Goal: Task Accomplishment & Management: Manage account settings

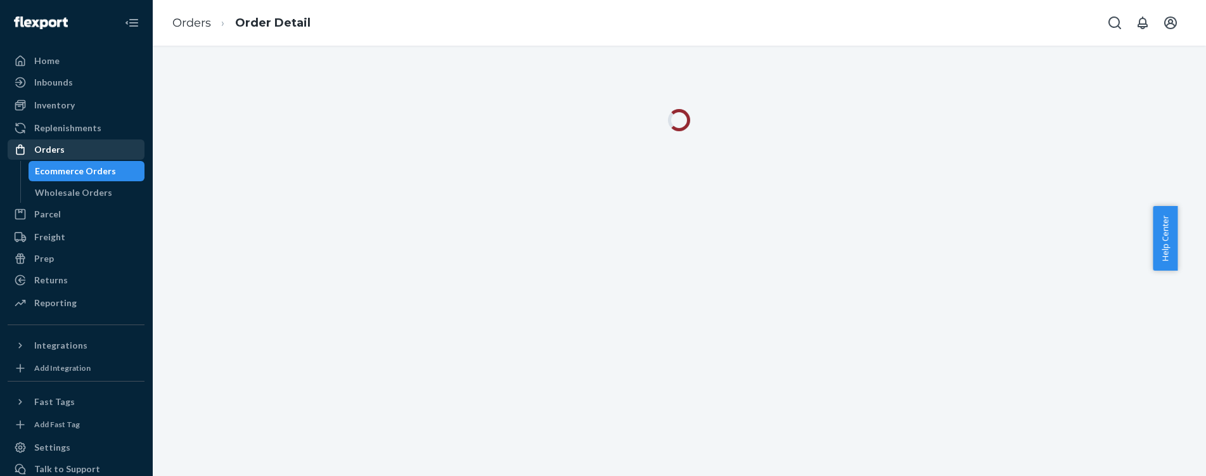
click at [50, 148] on div "Orders" at bounding box center [49, 149] width 30 height 13
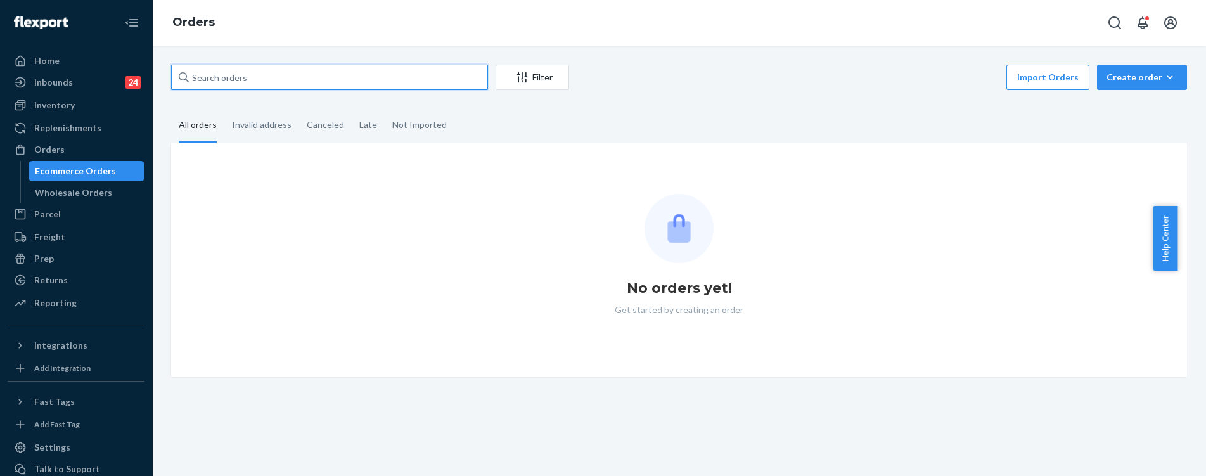
click at [378, 77] on input "text" at bounding box center [329, 77] width 317 height 25
paste input "255292887"
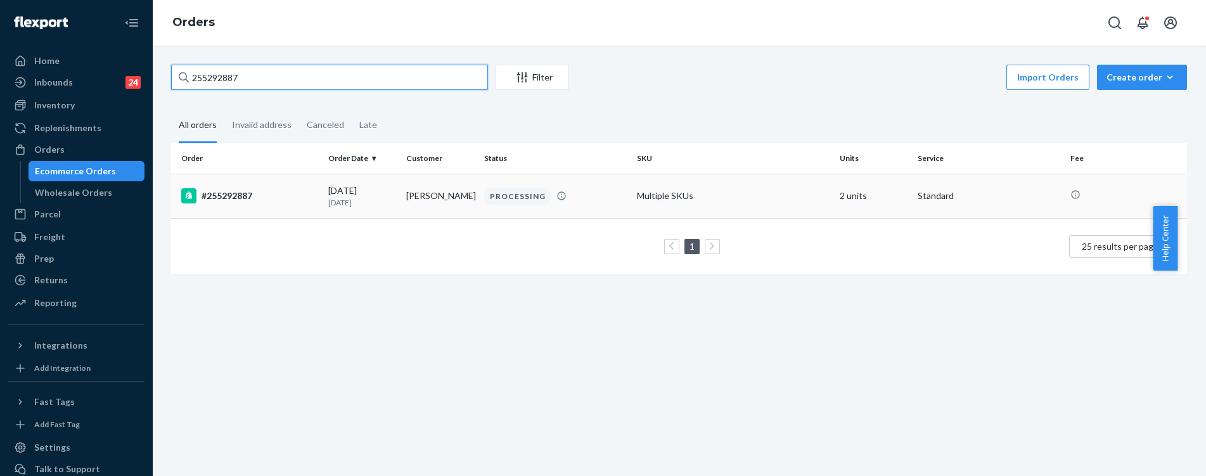
type input "255292887"
click at [411, 195] on td "Samantha Stephenson" at bounding box center [440, 196] width 78 height 44
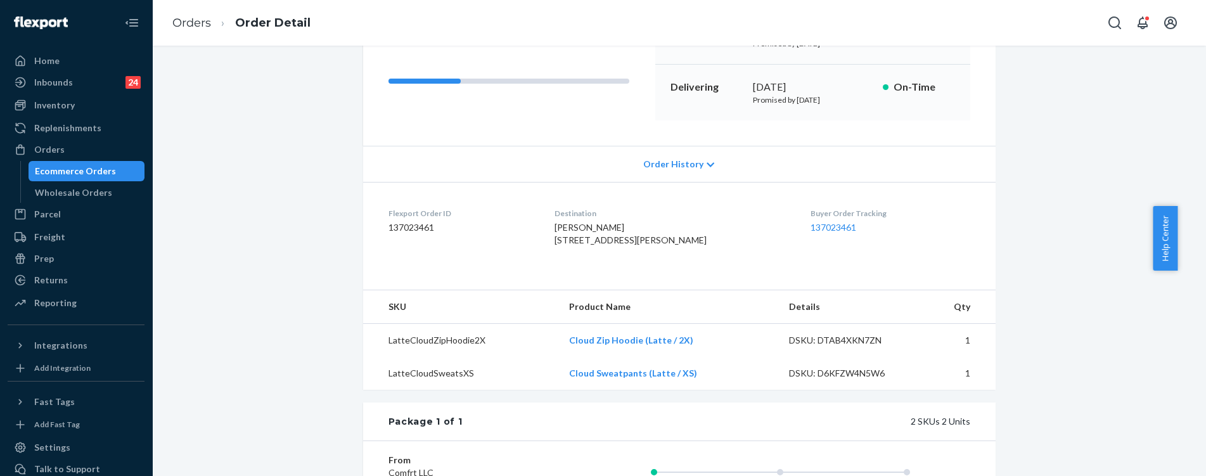
scroll to position [190, 0]
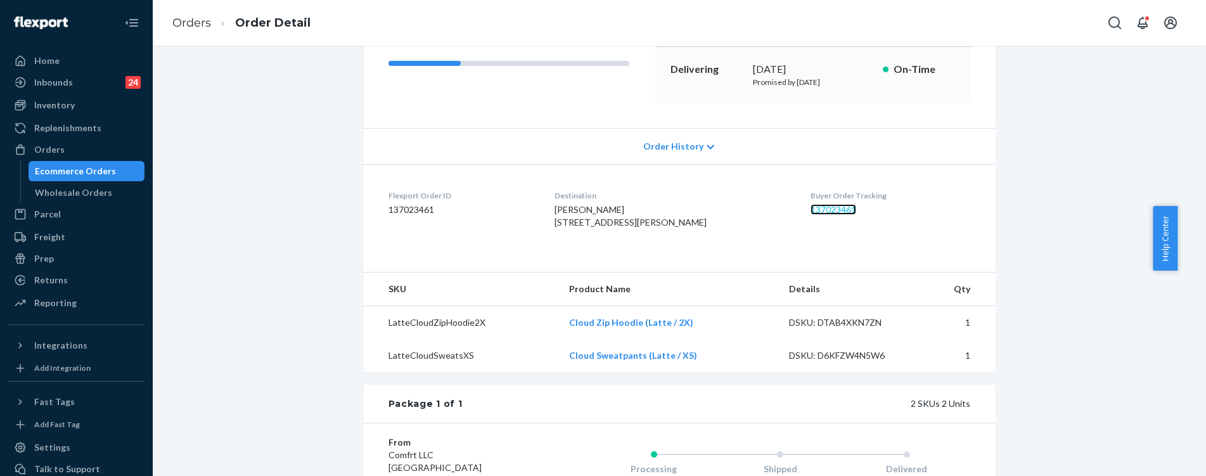
click at [810, 205] on link "137023461" at bounding box center [833, 209] width 46 height 11
click at [209, 22] on link "Orders" at bounding box center [191, 23] width 39 height 14
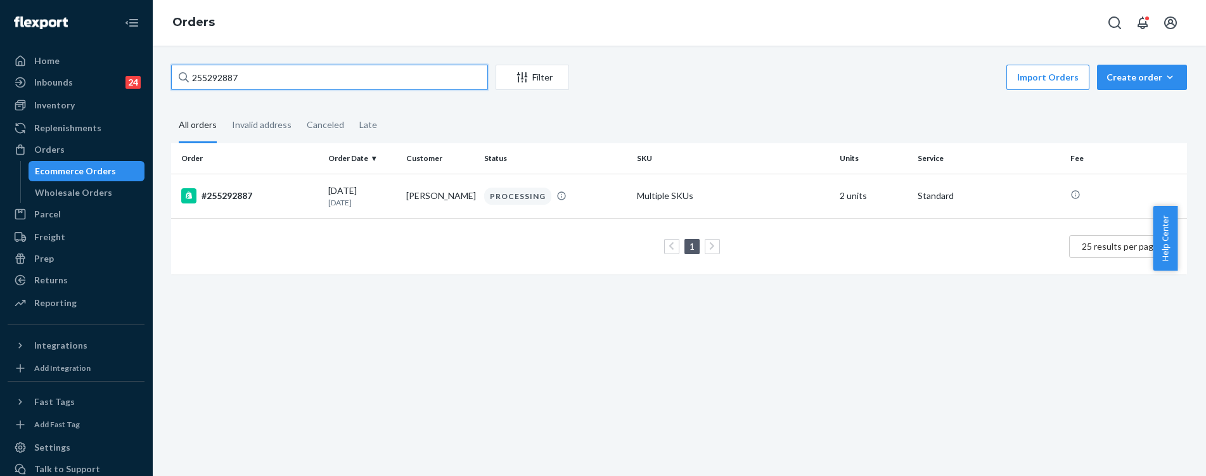
click at [317, 75] on input "255292887" at bounding box center [329, 77] width 317 height 25
paste input "48"
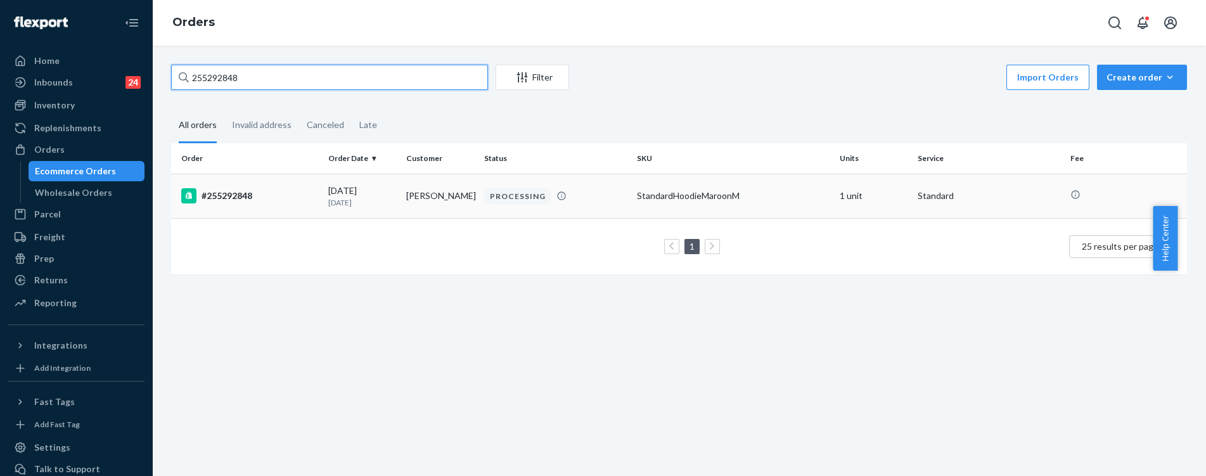
type input "255292848"
click at [444, 197] on td "Julie Livernois" at bounding box center [440, 196] width 78 height 44
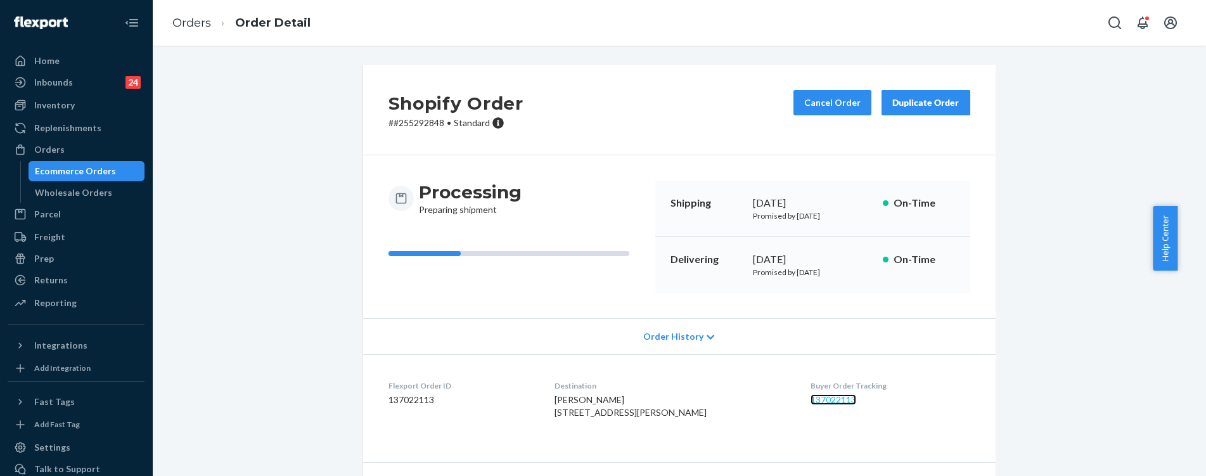
click at [813, 400] on link "137022113" at bounding box center [833, 399] width 46 height 11
click at [179, 27] on link "Orders" at bounding box center [191, 23] width 39 height 14
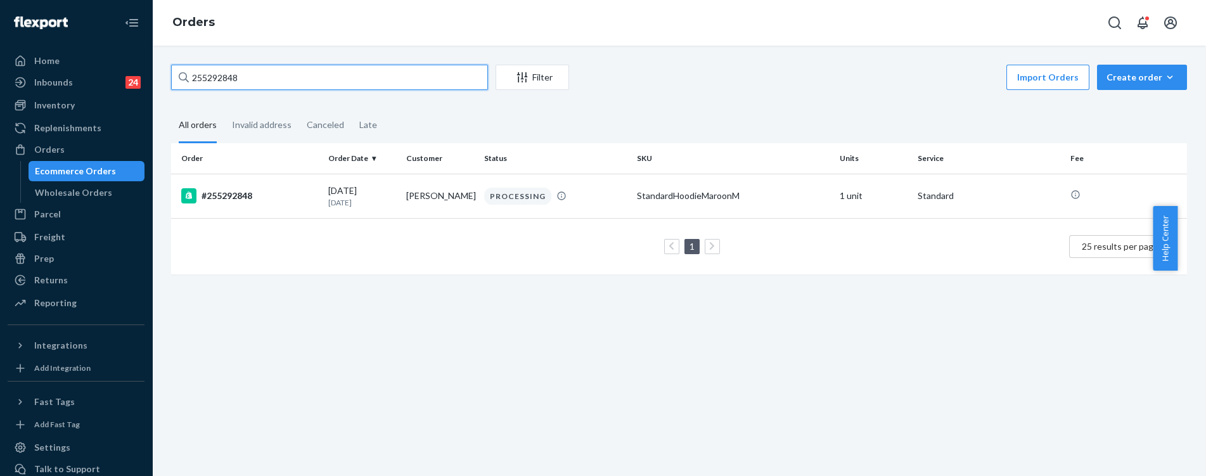
click at [247, 85] on input "255292848" at bounding box center [329, 77] width 317 height 25
paste input "#255289102"
type input "#255289102"
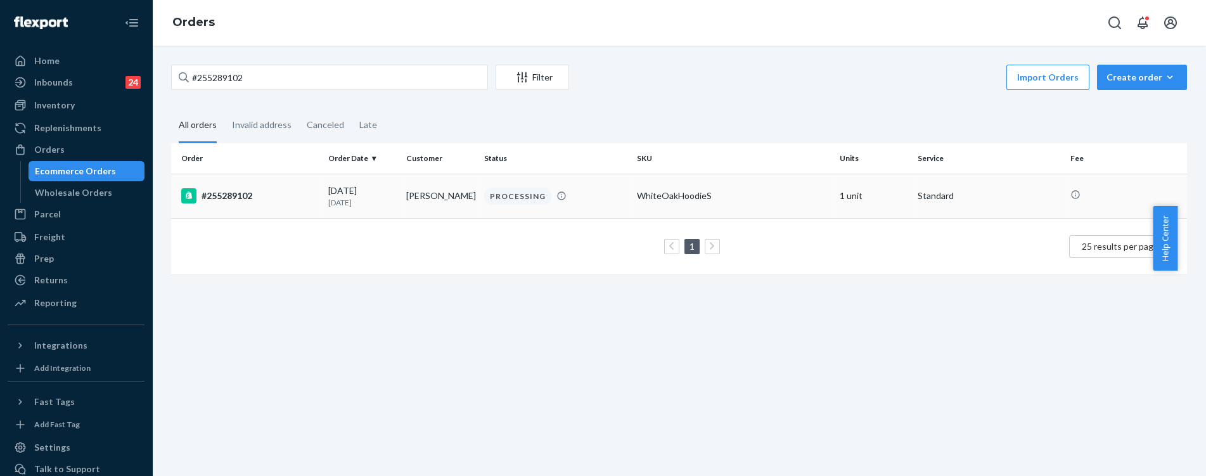
click at [479, 194] on td "PROCESSING" at bounding box center [555, 196] width 152 height 44
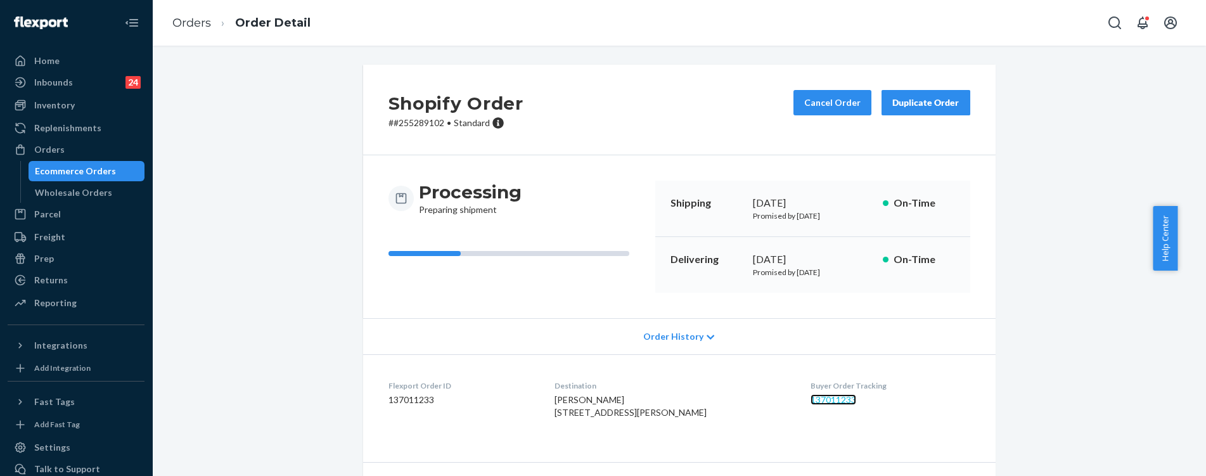
click at [810, 400] on link "137011233" at bounding box center [833, 399] width 46 height 11
click at [199, 26] on link "Orders" at bounding box center [191, 23] width 39 height 14
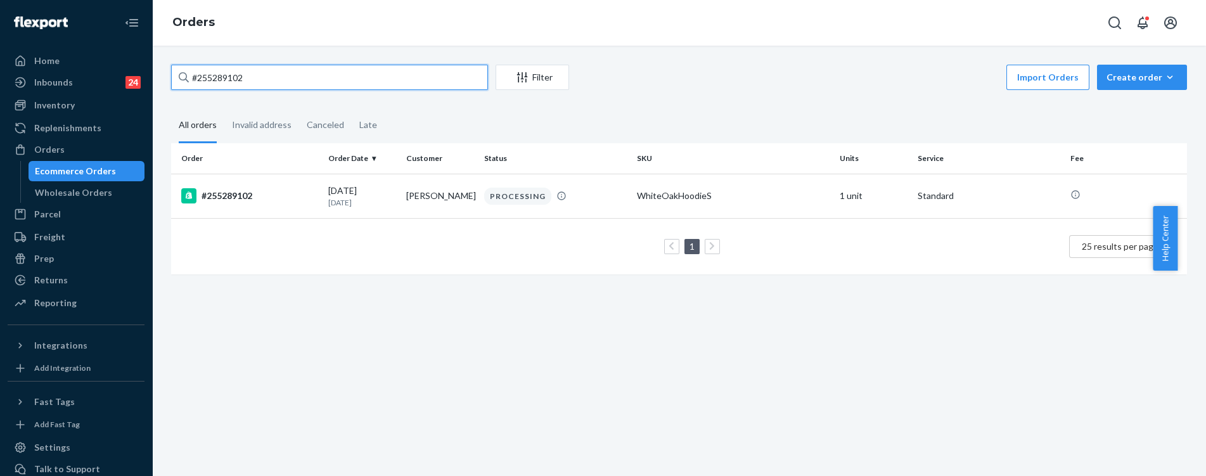
click at [265, 70] on input "#255289102" at bounding box center [329, 77] width 317 height 25
paste input "67067"
type input "#255267067"
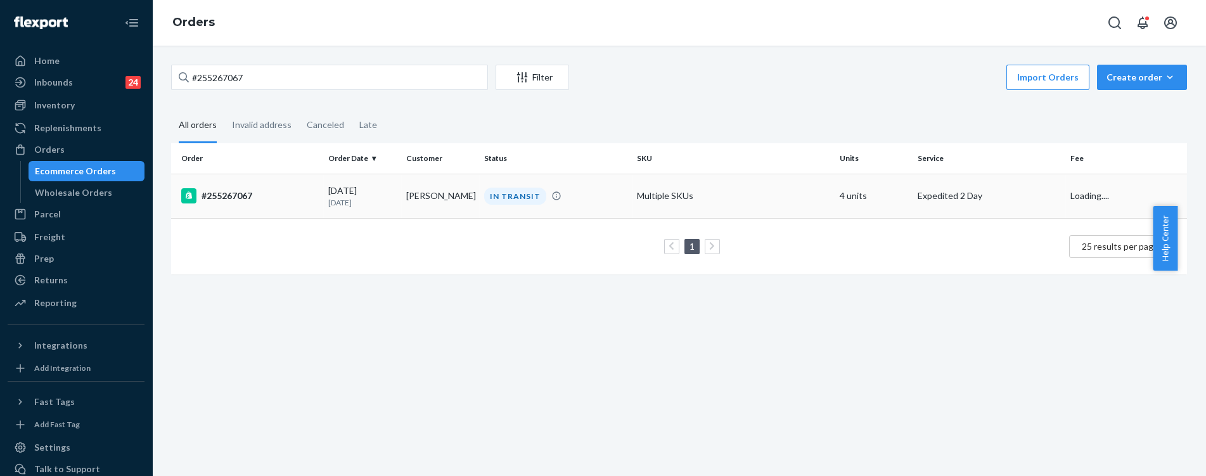
click at [428, 196] on td "Savannah Bradovich" at bounding box center [440, 196] width 78 height 44
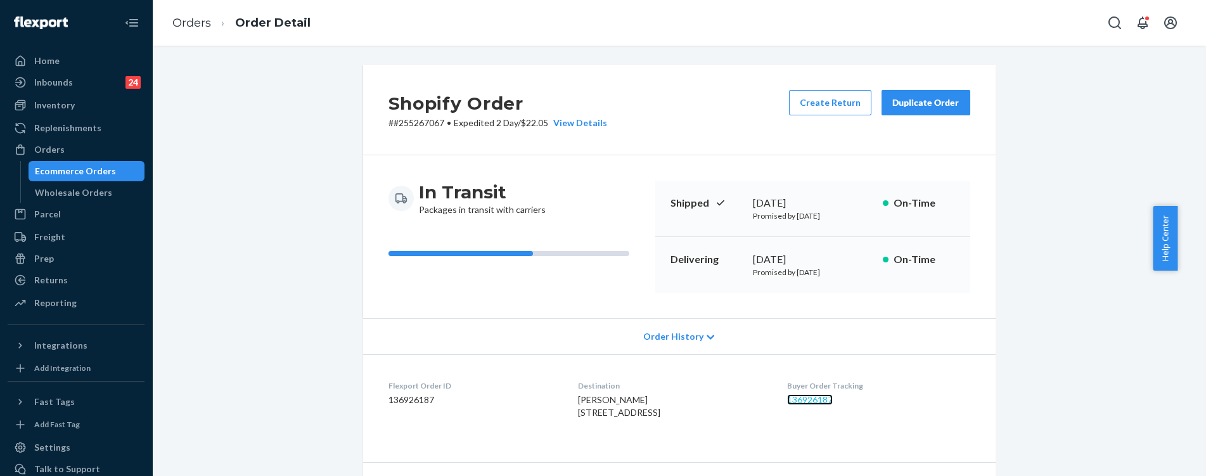
click at [806, 396] on link "136926187" at bounding box center [810, 399] width 46 height 11
click at [184, 27] on link "Orders" at bounding box center [191, 23] width 39 height 14
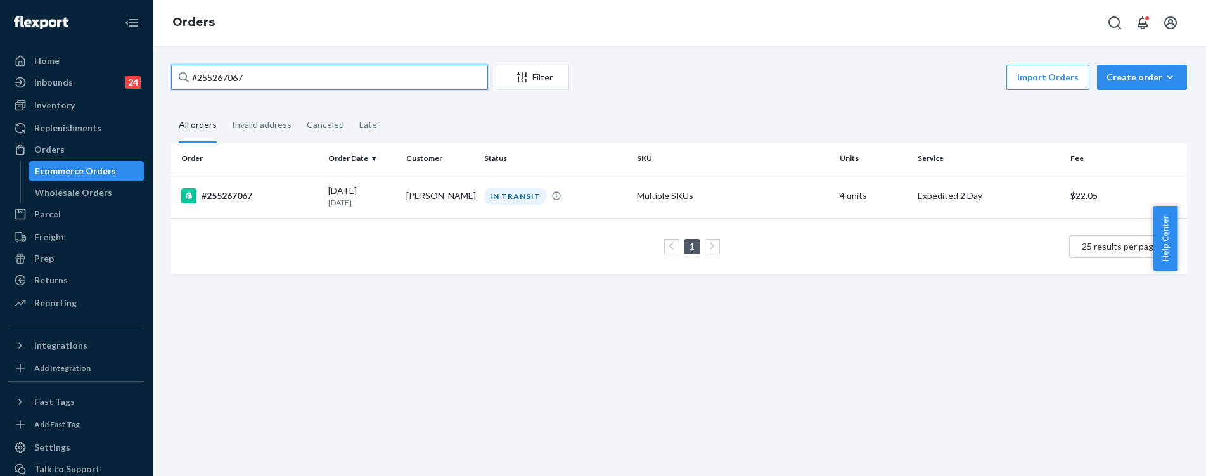
click at [310, 75] on input "#255267067" at bounding box center [329, 77] width 317 height 25
paste input "255283371"
type input "255283371"
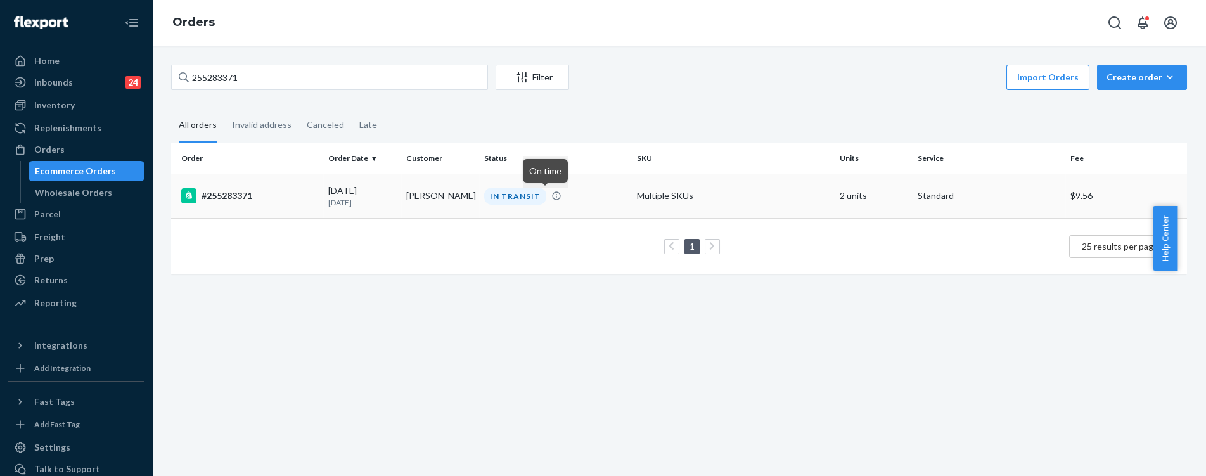
click at [551, 191] on icon at bounding box center [556, 196] width 10 height 10
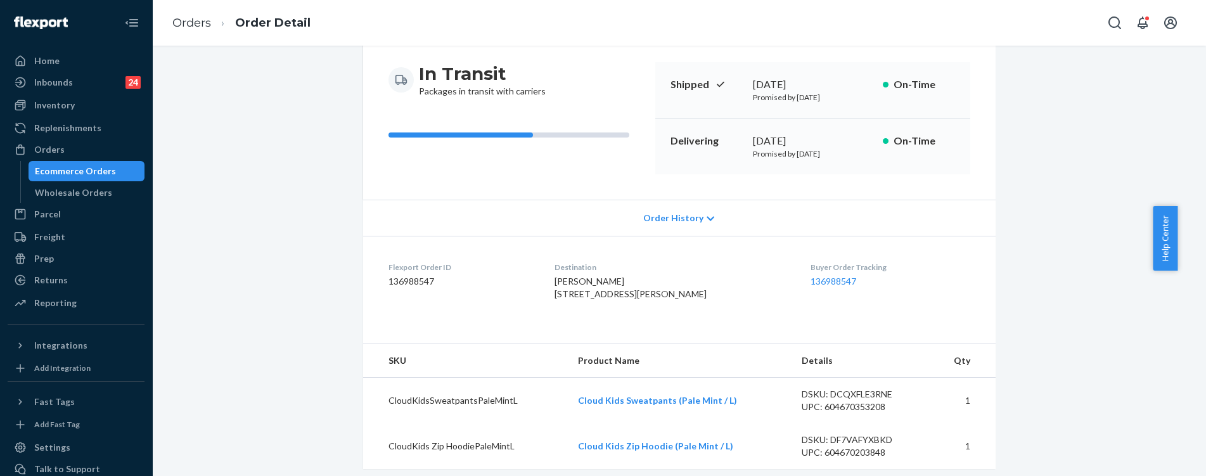
scroll to position [101, 0]
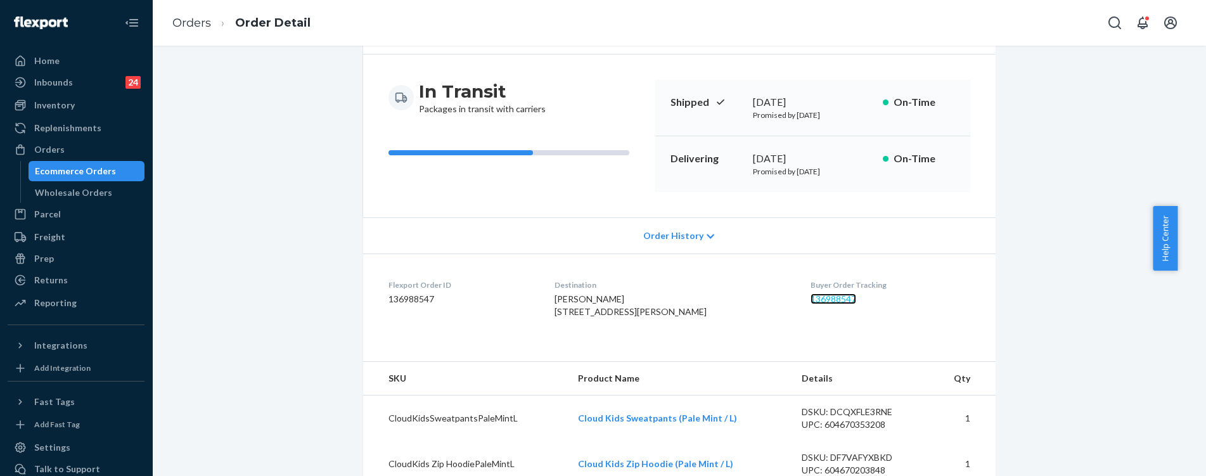
click at [810, 295] on link "136988547" at bounding box center [833, 298] width 46 height 11
click at [190, 26] on link "Orders" at bounding box center [191, 23] width 39 height 14
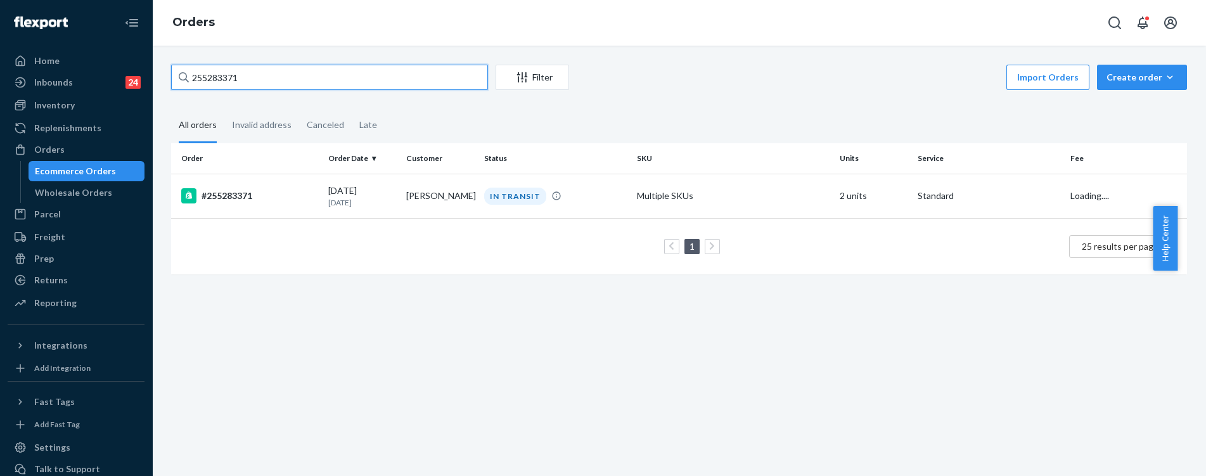
click at [248, 77] on input "255283371" at bounding box center [329, 77] width 317 height 25
paste input "181768"
type input "255181768"
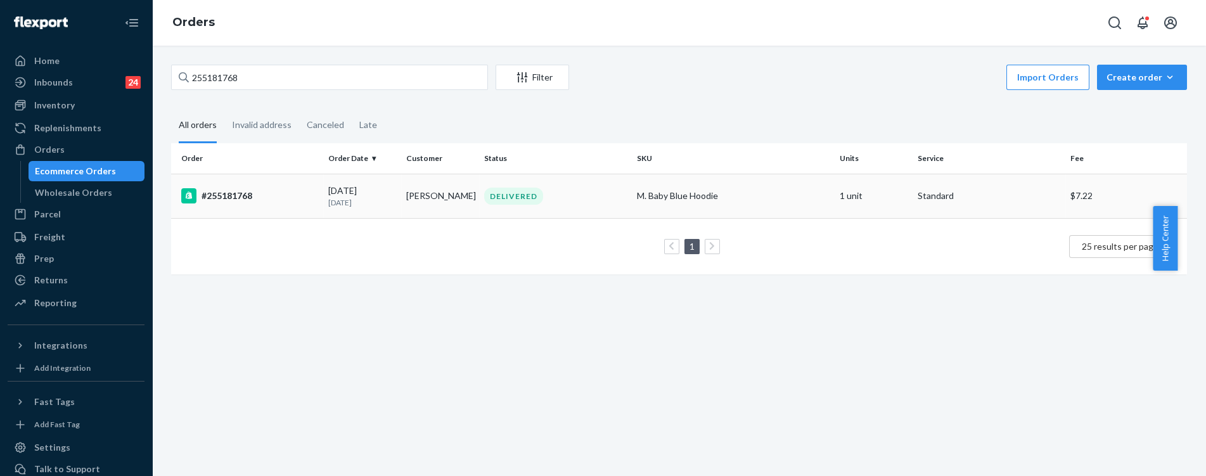
click at [568, 196] on div "DELIVERED" at bounding box center [555, 196] width 147 height 17
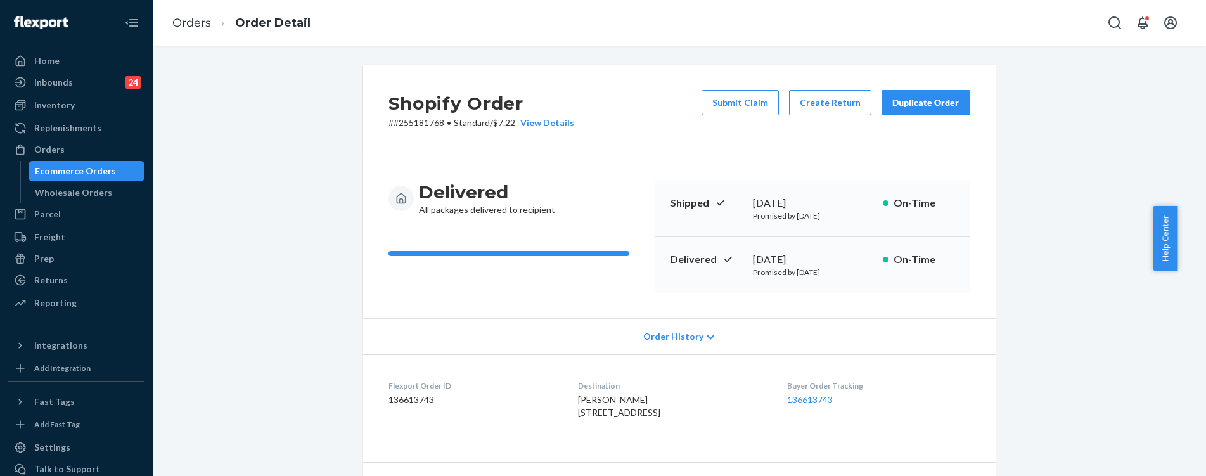
click at [748, 84] on div "Shopify Order # #255181768 • Standard / $7.22 View Details Submit Claim Create …" at bounding box center [679, 110] width 632 height 91
click at [754, 116] on div "Submit Claim Create Return Duplicate Order" at bounding box center [835, 109] width 279 height 39
click at [741, 109] on button "Submit Claim" at bounding box center [739, 102] width 77 height 25
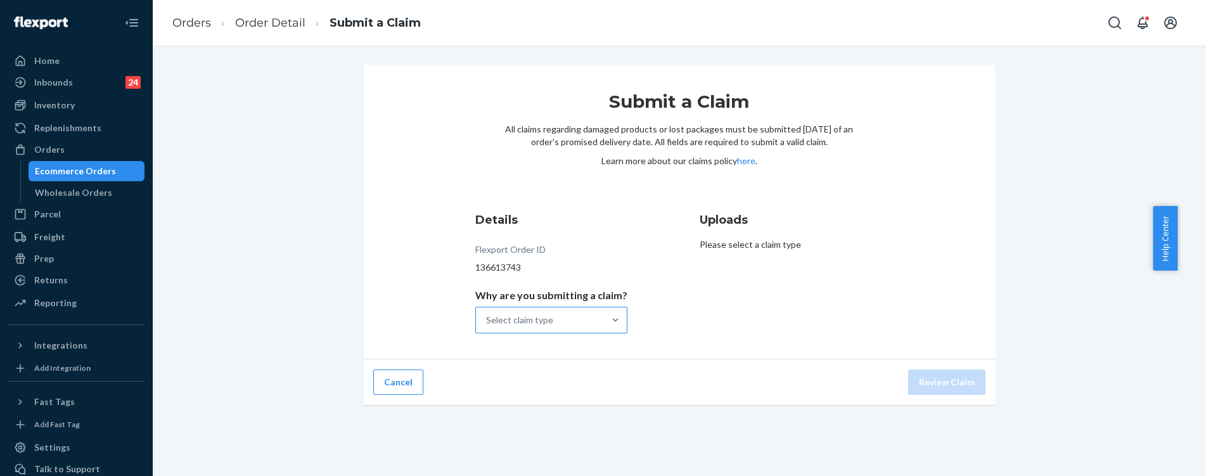
click at [555, 319] on div "Select claim type" at bounding box center [540, 319] width 128 height 25
click at [487, 319] on input "Why are you submitting a claim? Select claim type" at bounding box center [486, 320] width 1 height 13
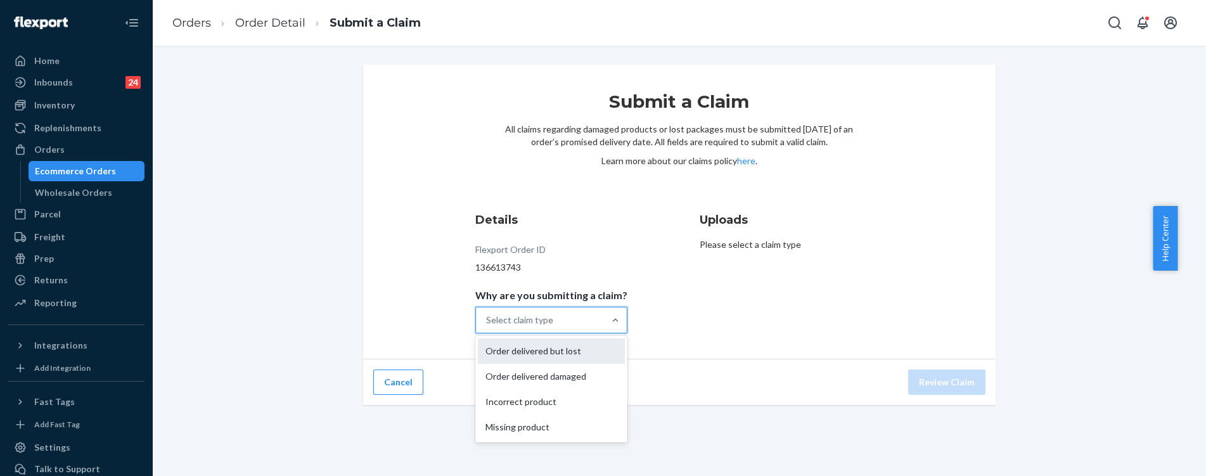
click at [558, 350] on div "Order delivered but lost" at bounding box center [551, 350] width 147 height 25
click at [487, 326] on input "Why are you submitting a claim? option Order delivered but lost focused, 0 of 4…" at bounding box center [486, 320] width 1 height 13
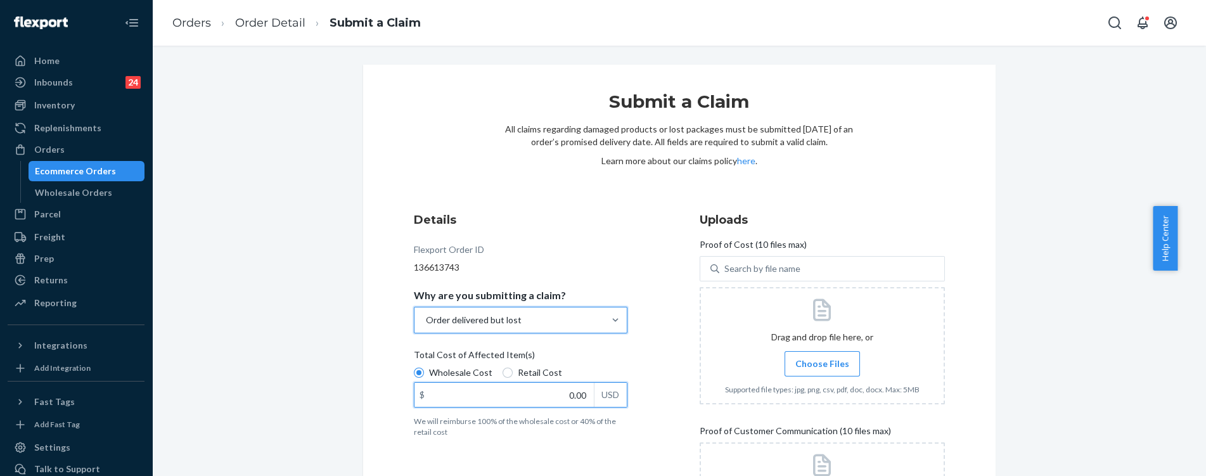
click at [551, 400] on input "0.00" at bounding box center [503, 395] width 179 height 24
type input "47.00"
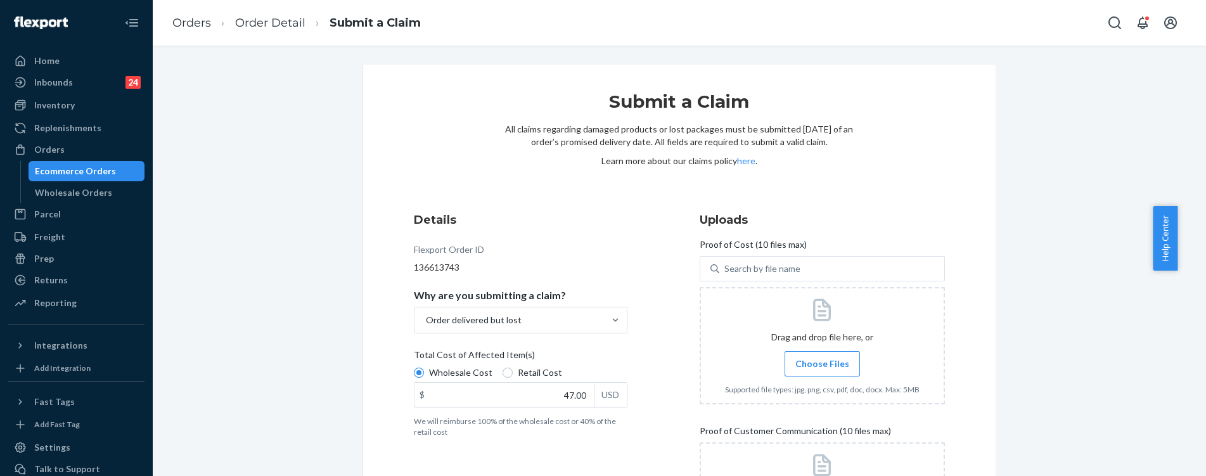
click at [824, 363] on span "Choose Files" at bounding box center [822, 363] width 54 height 13
click at [822, 363] on input "Choose Files" at bounding box center [822, 364] width 1 height 14
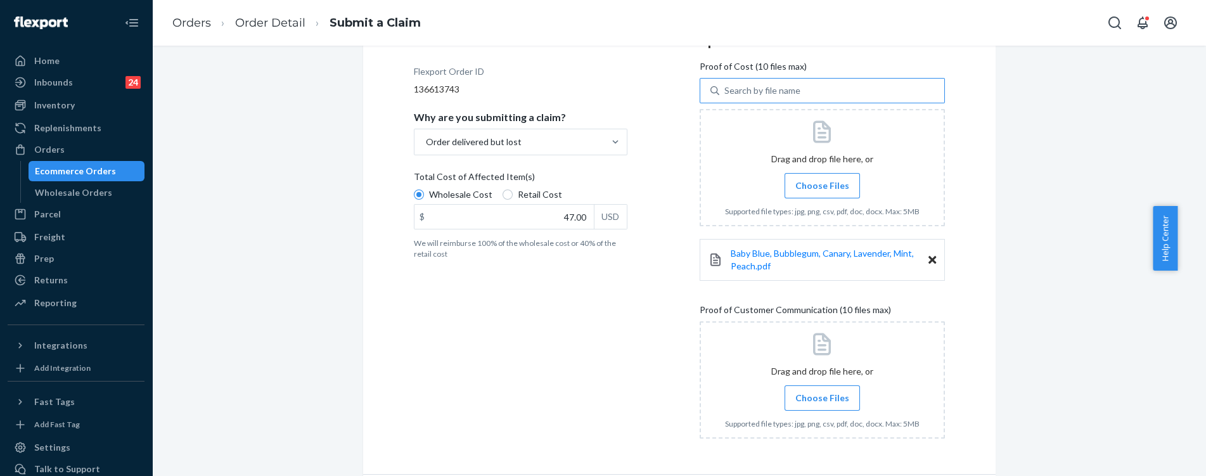
scroll to position [223, 0]
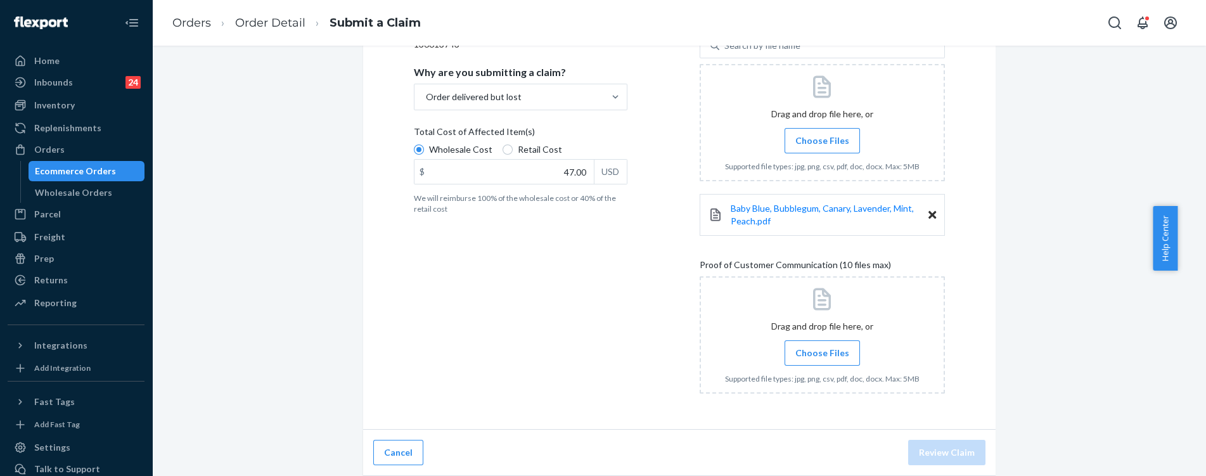
click at [808, 347] on span "Choose Files" at bounding box center [822, 353] width 54 height 13
click at [822, 346] on input "Choose Files" at bounding box center [822, 353] width 1 height 14
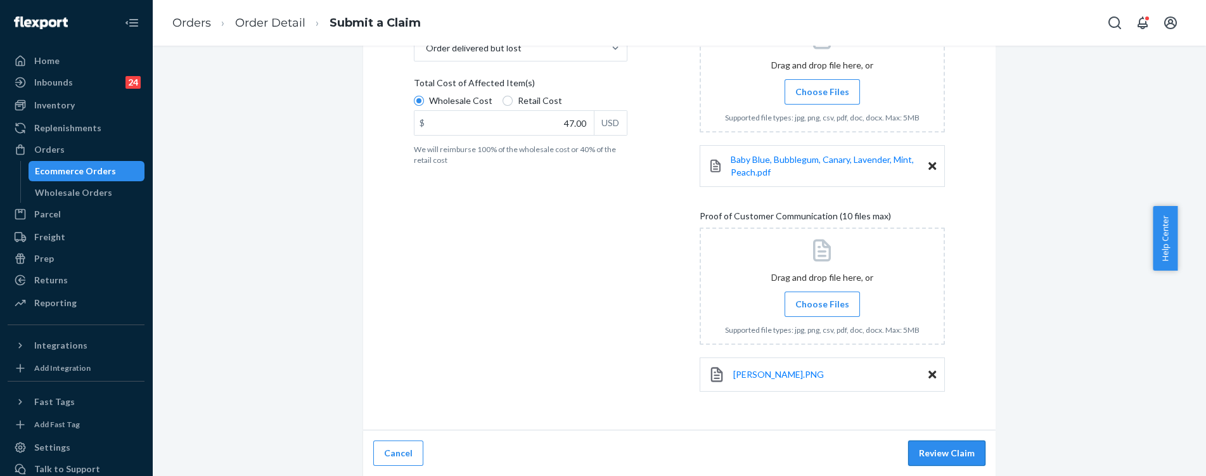
click at [935, 448] on button "Review Claim" at bounding box center [946, 452] width 77 height 25
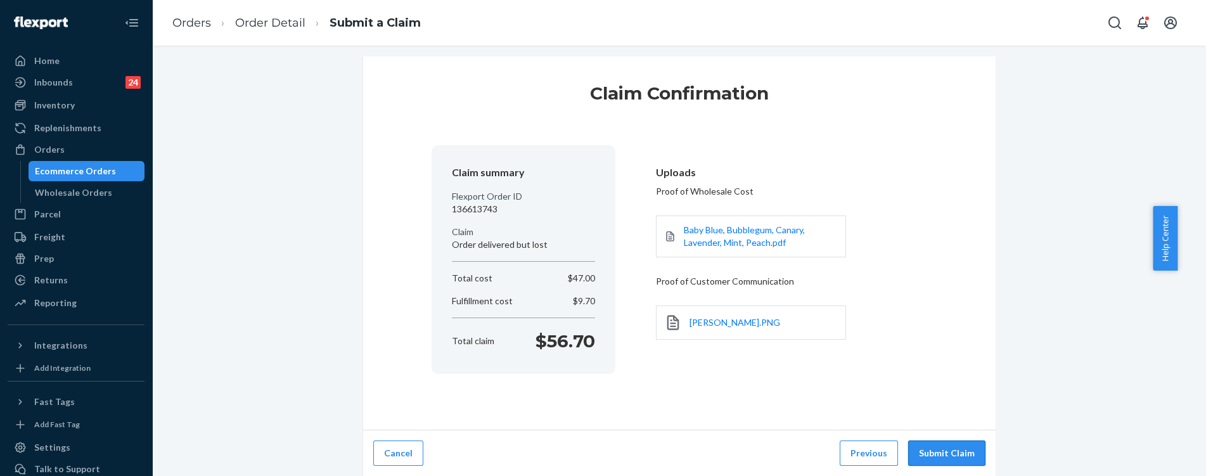
click at [942, 459] on button "Submit Claim" at bounding box center [946, 452] width 77 height 25
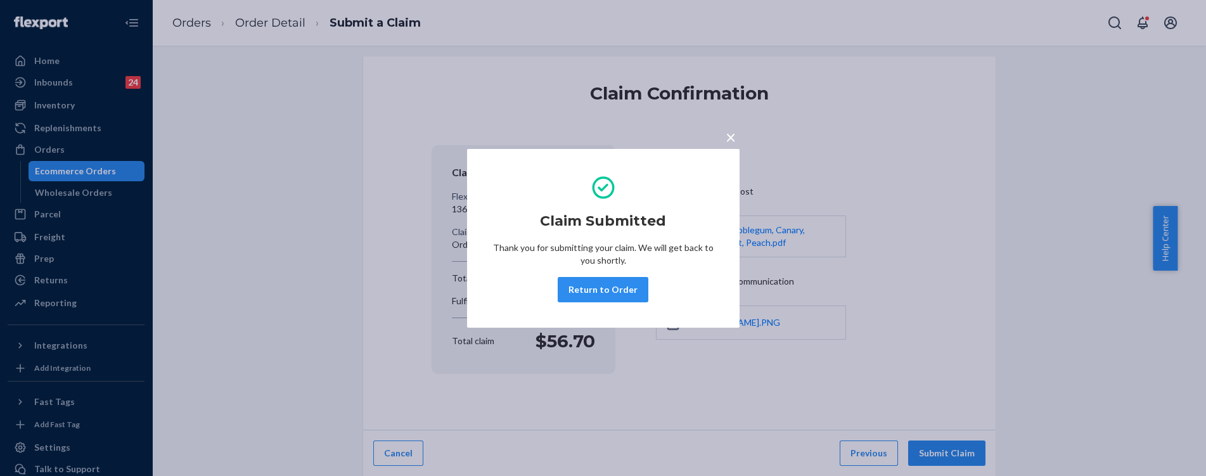
click at [191, 25] on div "× Claim Submitted Thank you for submitting your claim. We will get back to you …" at bounding box center [603, 238] width 1206 height 476
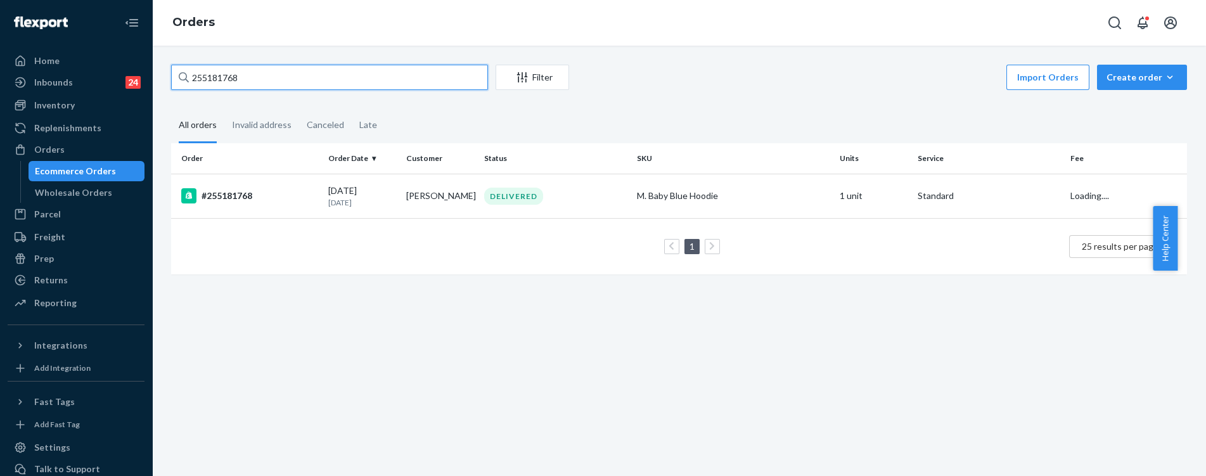
click at [264, 73] on input "255181768" at bounding box center [329, 77] width 317 height 25
paste input "#254953999"
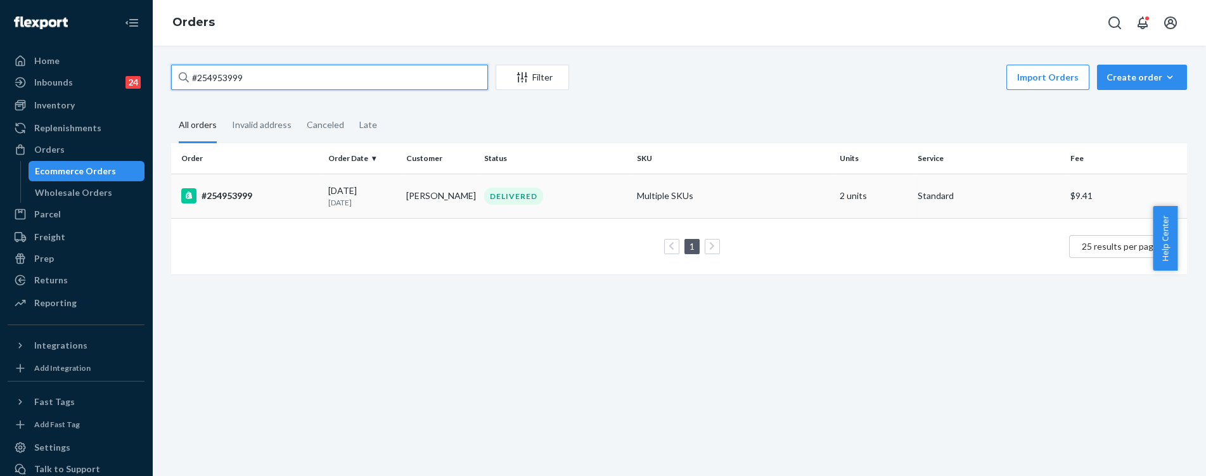
type input "#254953999"
click at [411, 188] on td "Ronda Hoing" at bounding box center [440, 196] width 78 height 44
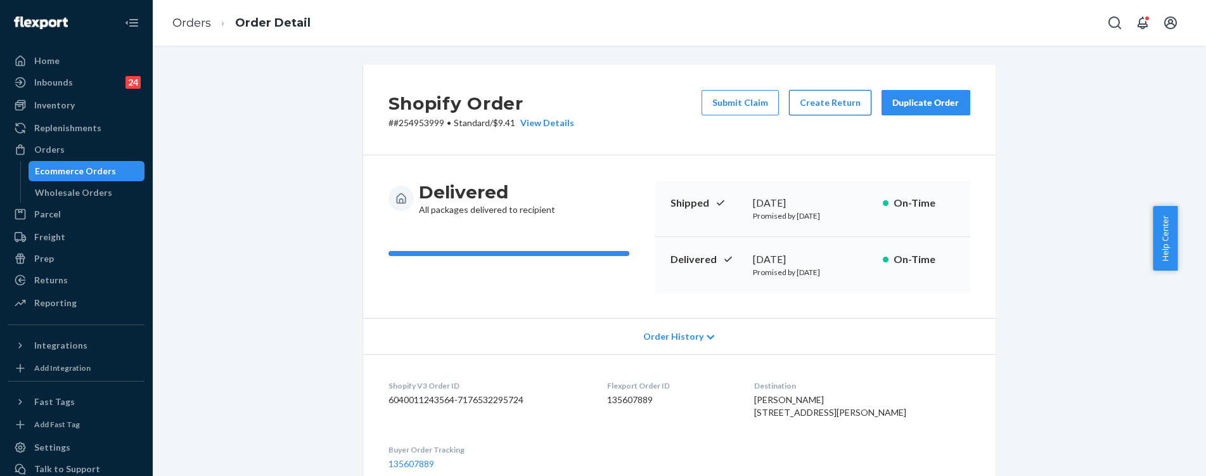
click at [813, 99] on button "Create Return" at bounding box center [830, 102] width 82 height 25
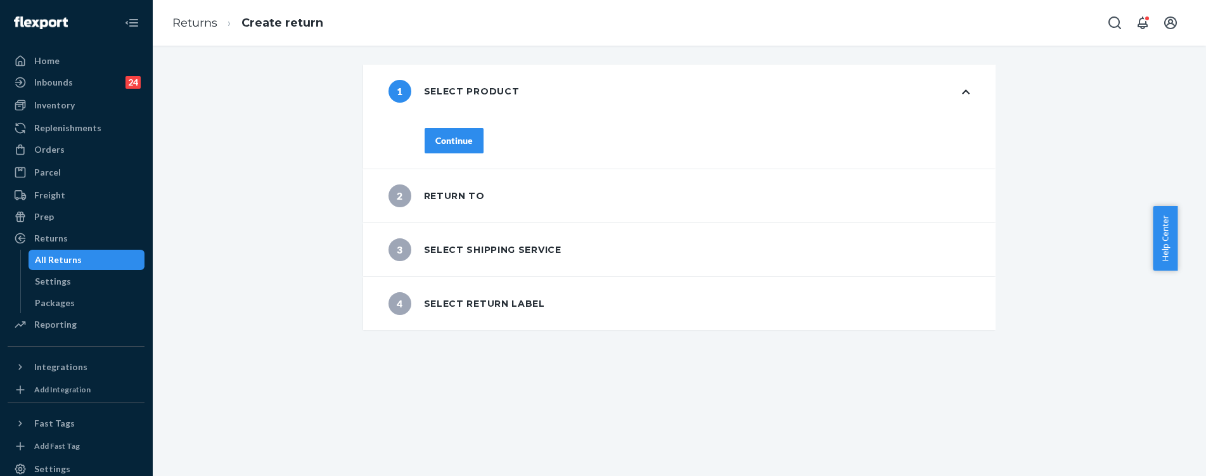
click at [436, 142] on div "Continue" at bounding box center [453, 140] width 37 height 13
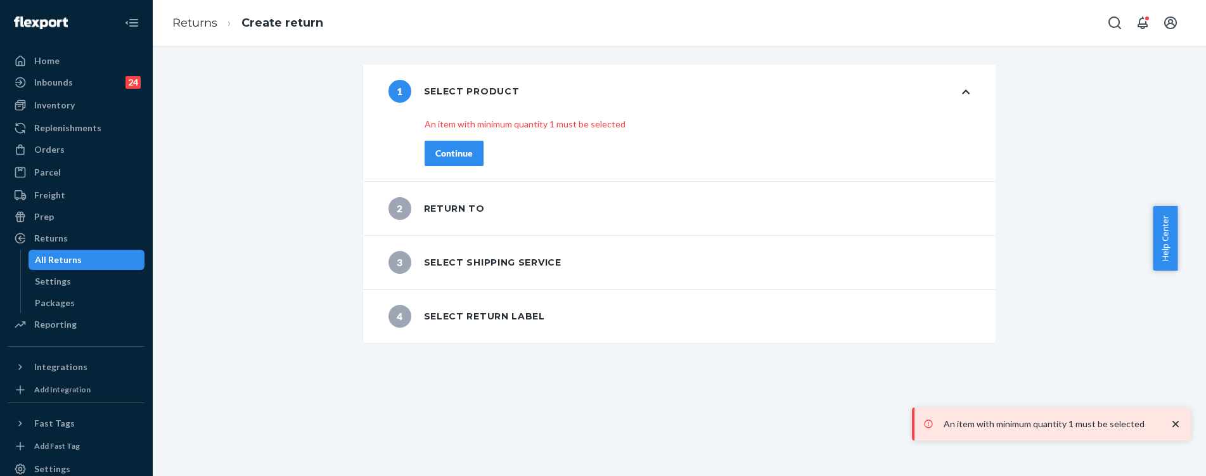
click at [457, 160] on button "Continue" at bounding box center [453, 153] width 59 height 25
click at [435, 153] on div "Continue" at bounding box center [453, 153] width 37 height 13
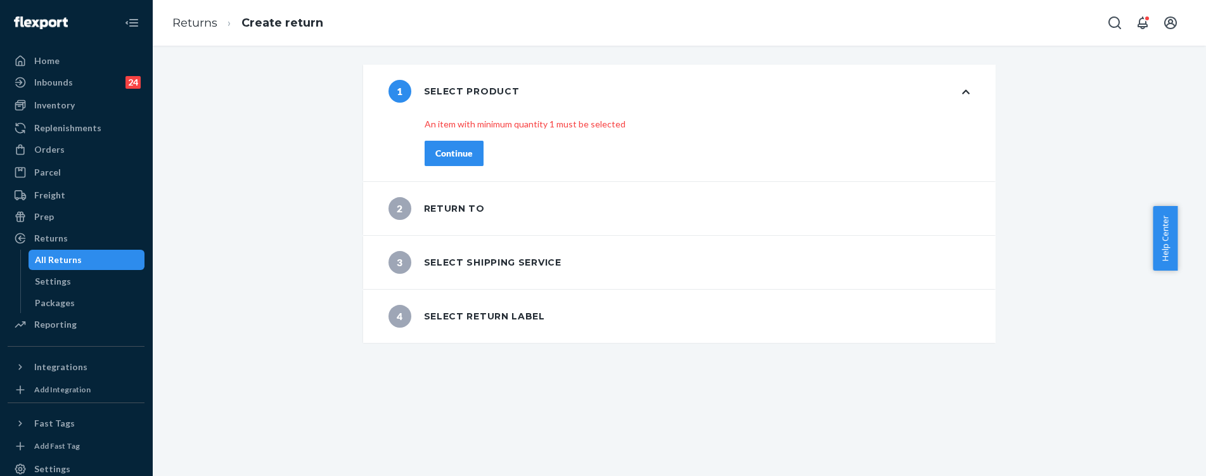
click at [449, 153] on div "Continue" at bounding box center [453, 153] width 37 height 13
click at [957, 91] on div "1 Select product" at bounding box center [679, 91] width 632 height 53
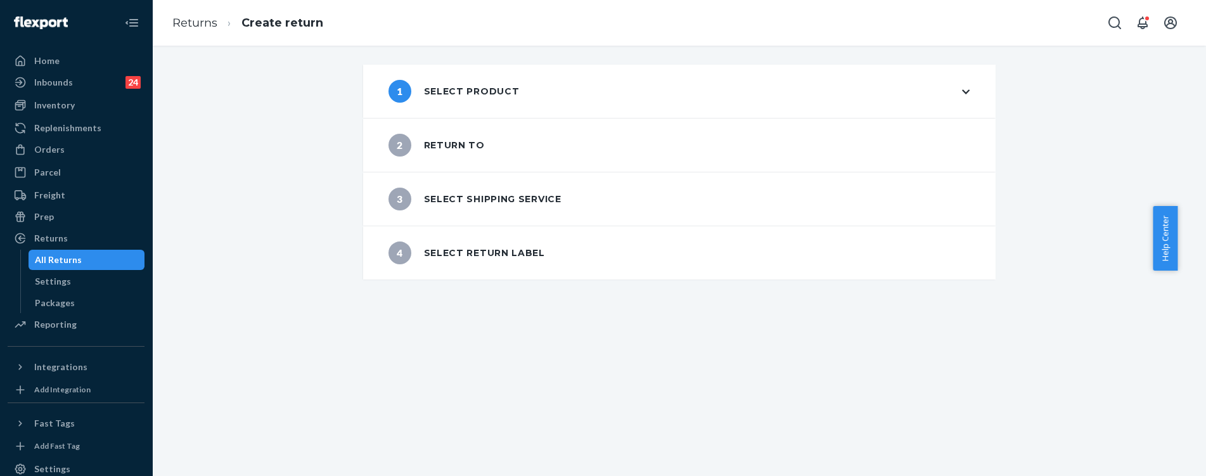
click at [957, 91] on div "1 Select product" at bounding box center [679, 91] width 632 height 53
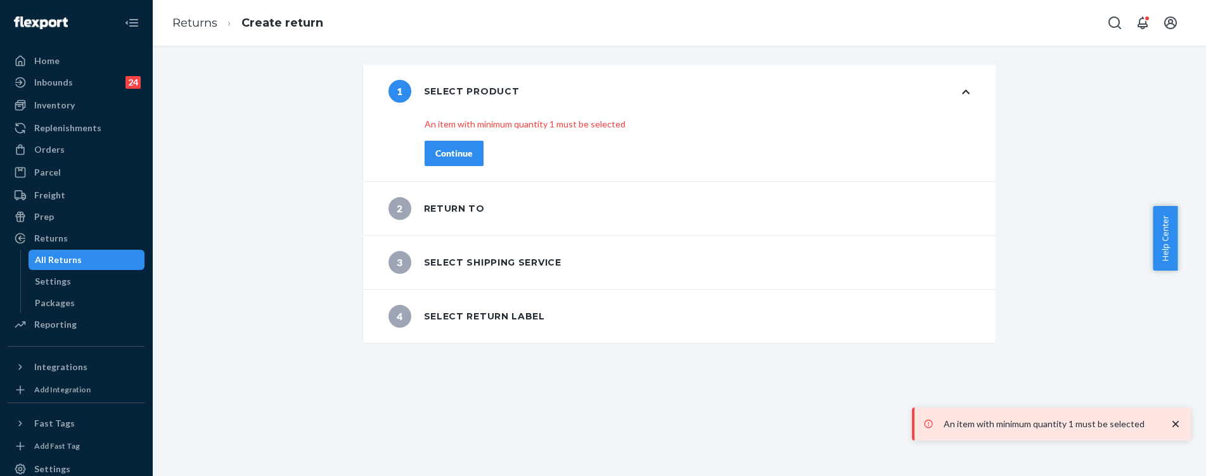
click at [435, 158] on div "Continue" at bounding box center [453, 153] width 37 height 13
click at [437, 156] on div "Continue" at bounding box center [453, 153] width 37 height 13
click at [61, 151] on div "Orders" at bounding box center [49, 149] width 30 height 13
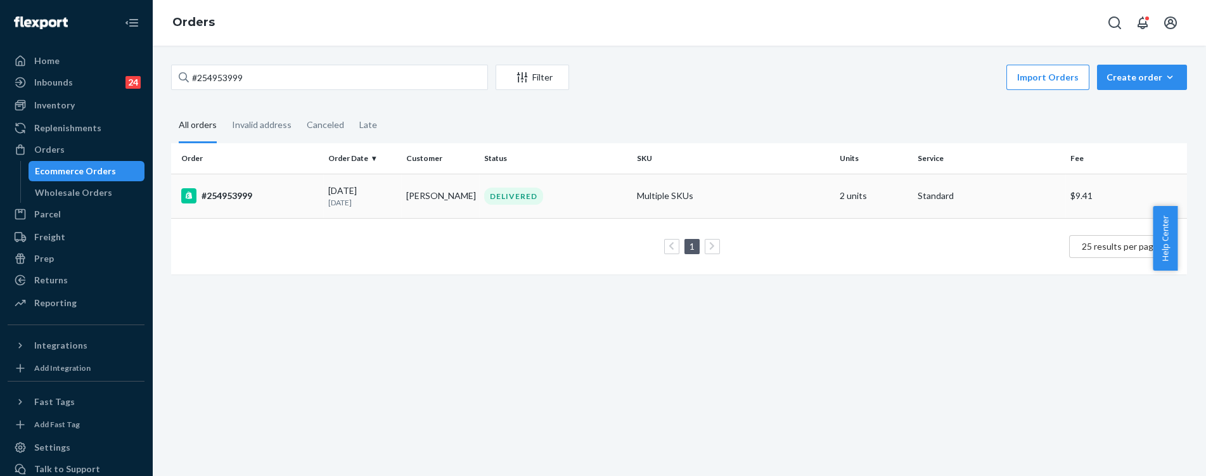
click at [484, 200] on div "DELIVERED" at bounding box center [513, 196] width 59 height 17
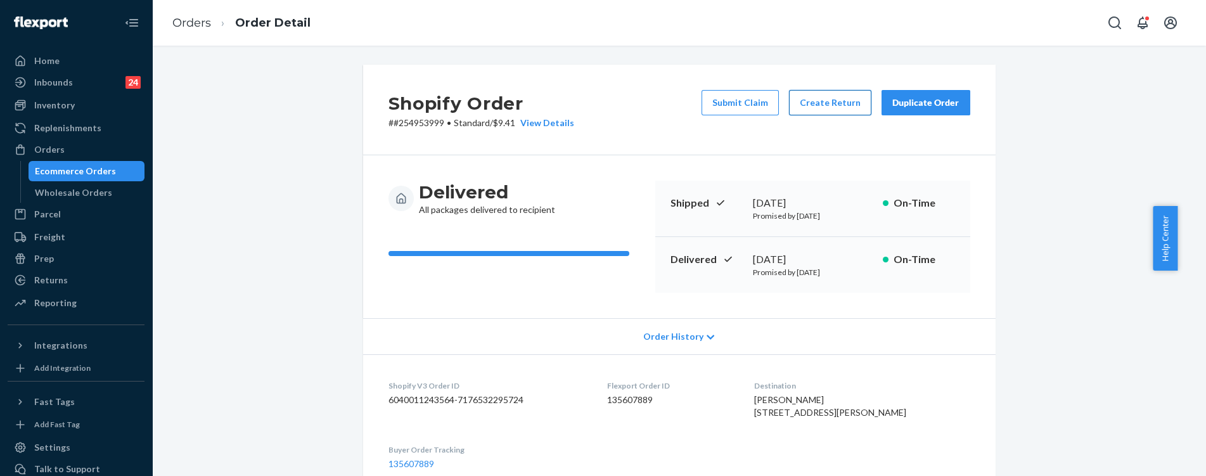
click at [818, 102] on button "Create Return" at bounding box center [830, 102] width 82 height 25
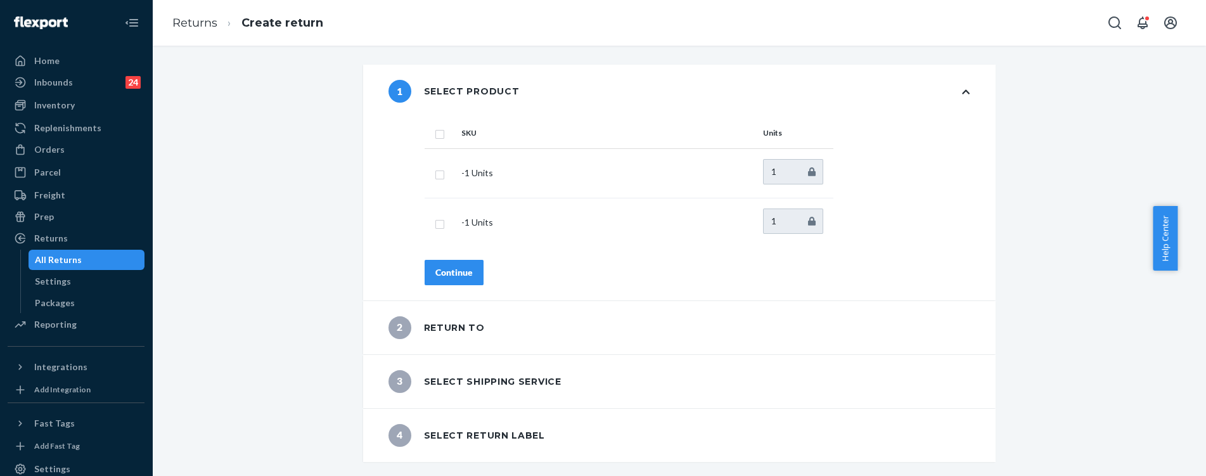
click at [435, 139] on input "checkbox" at bounding box center [440, 132] width 10 height 13
checkbox input "false"
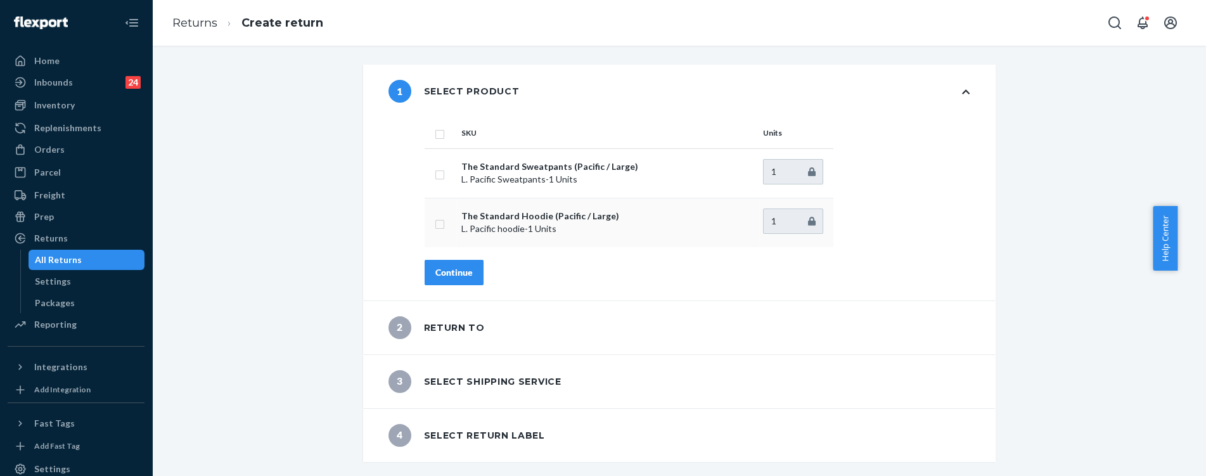
click at [435, 217] on input "checkbox" at bounding box center [440, 222] width 10 height 13
checkbox input "true"
click at [417, 257] on div "SKU Units The Standard Sweatpants (Pacific / Large) L. Pacific Sweatpants - 1 U…" at bounding box center [697, 209] width 596 height 182
click at [424, 263] on button "Continue" at bounding box center [453, 272] width 59 height 25
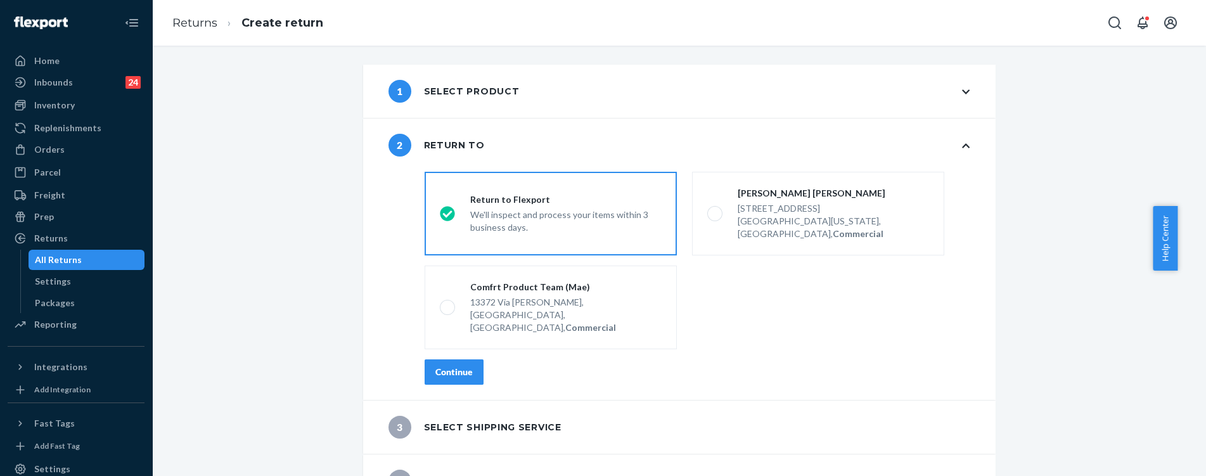
click at [448, 366] on div "Continue" at bounding box center [453, 372] width 37 height 13
click at [448, 349] on div "1 Select product 2 Return to destinationsRadioGroup Return to Flexport We'll in…" at bounding box center [679, 261] width 1054 height 430
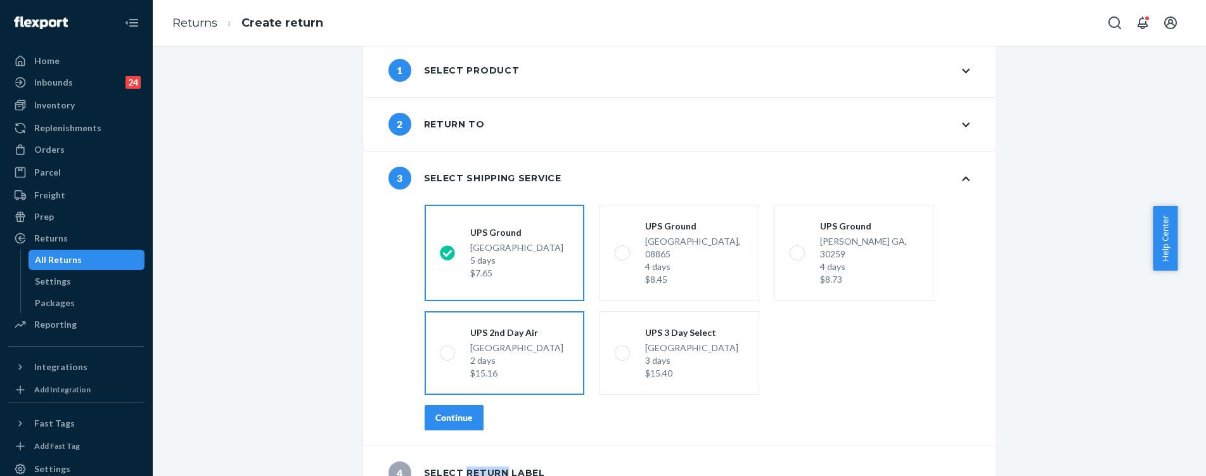
scroll to position [32, 0]
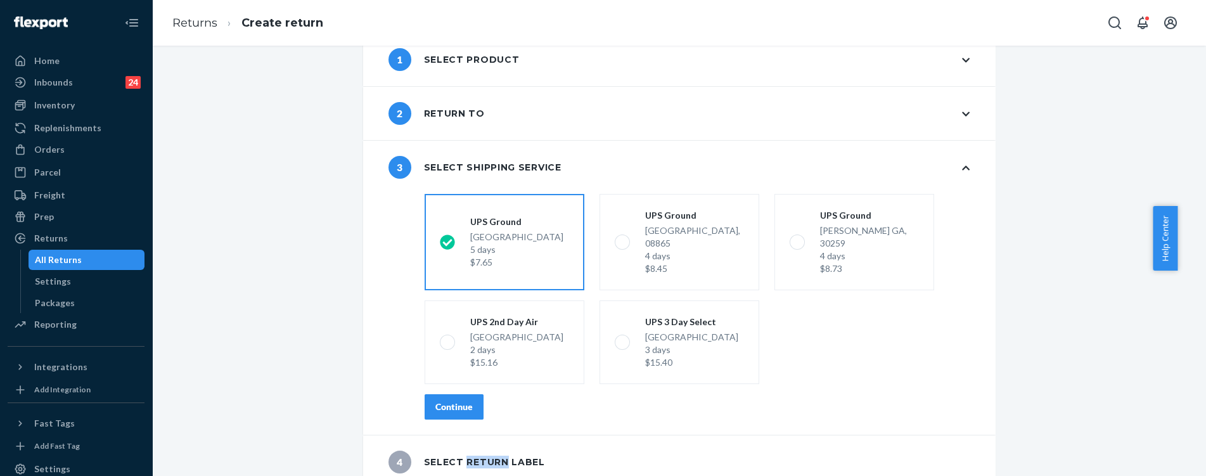
click at [461, 395] on button "Continue" at bounding box center [453, 406] width 59 height 25
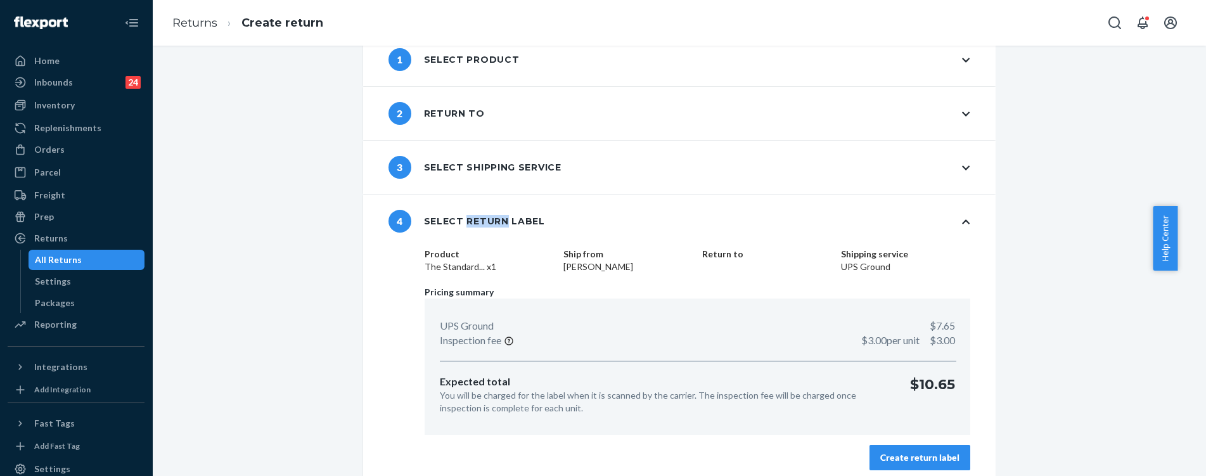
click at [882, 457] on div "Create return label" at bounding box center [919, 457] width 79 height 13
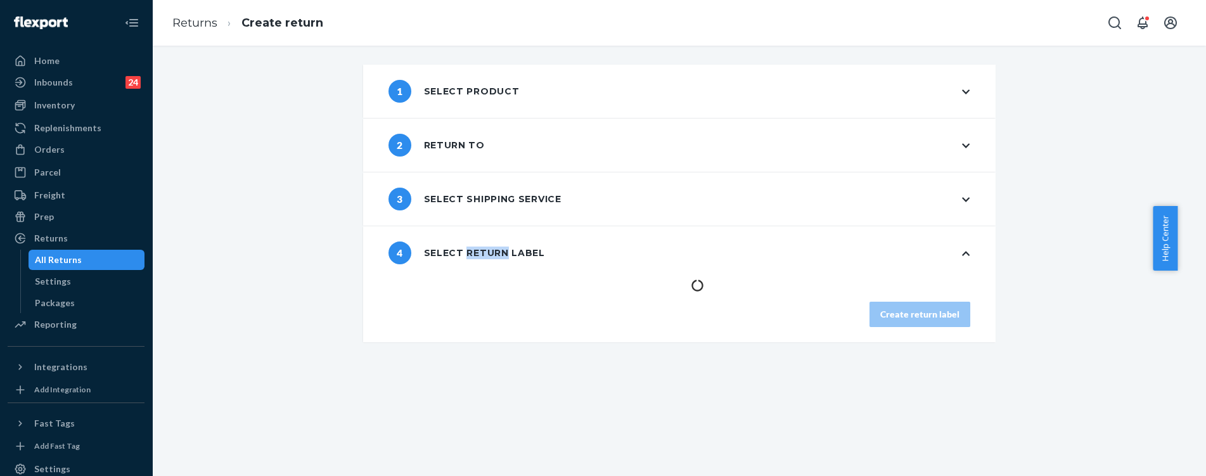
scroll to position [0, 0]
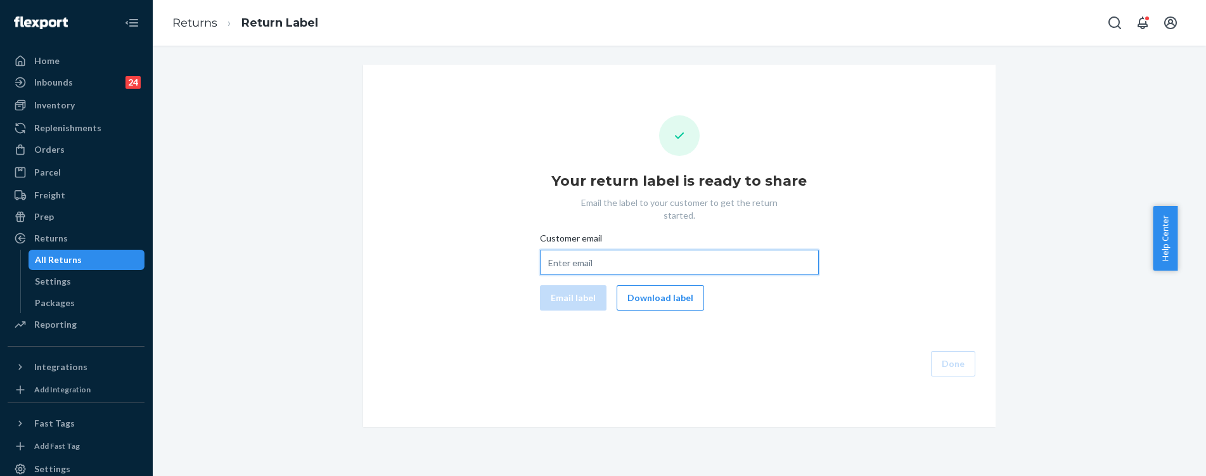
click at [651, 250] on input "Customer email" at bounding box center [679, 262] width 279 height 25
paste input "rondoo7@hotmail.com"
type input "rondoo7@hotmail.com"
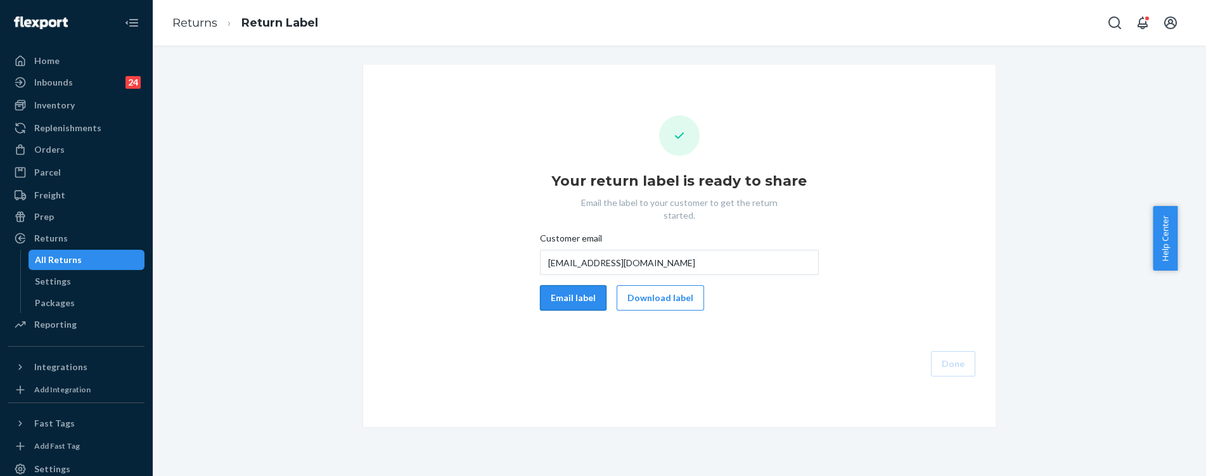
click at [563, 286] on button "Email label" at bounding box center [573, 297] width 67 height 25
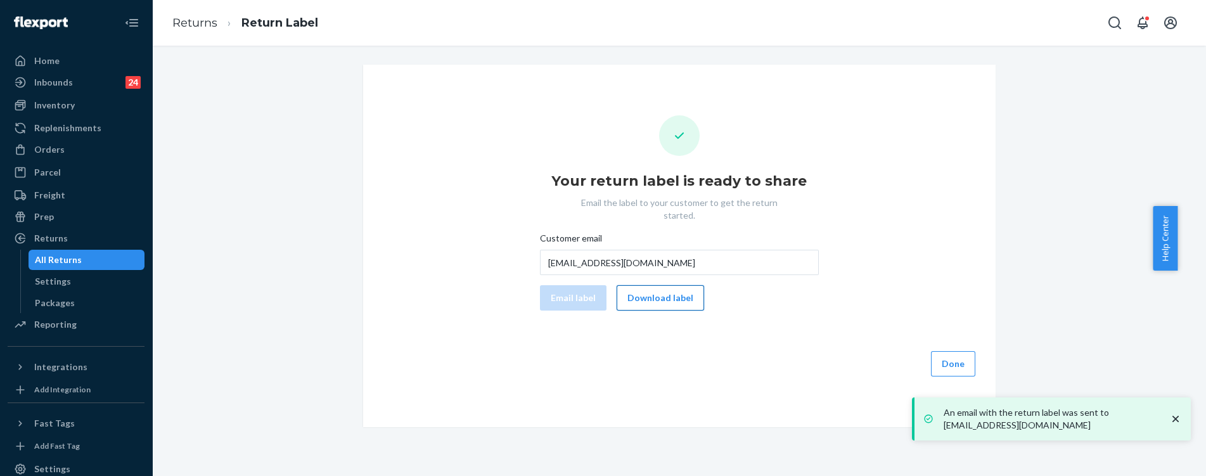
click at [626, 285] on button "Download label" at bounding box center [659, 297] width 87 height 25
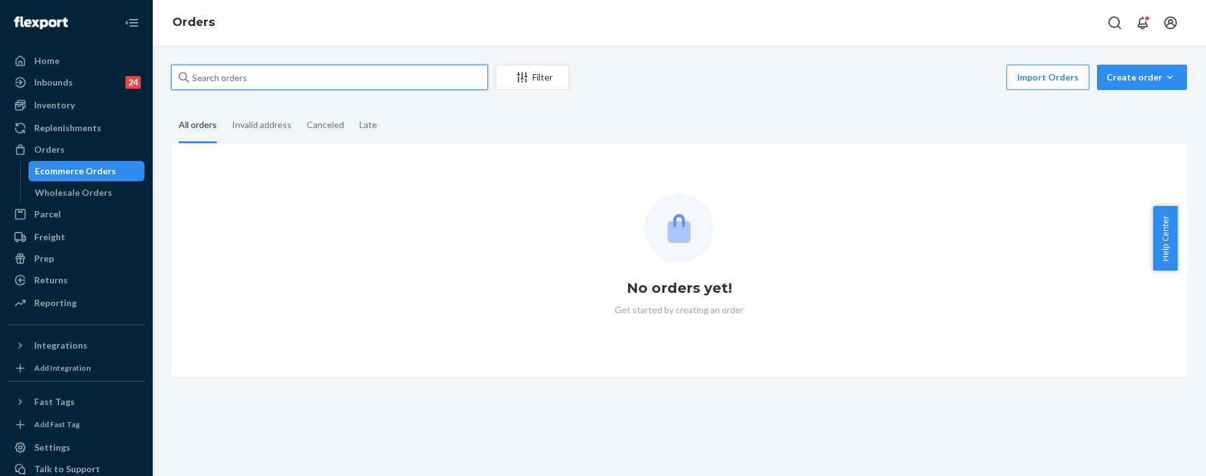
click at [257, 82] on input "text" at bounding box center [329, 77] width 317 height 25
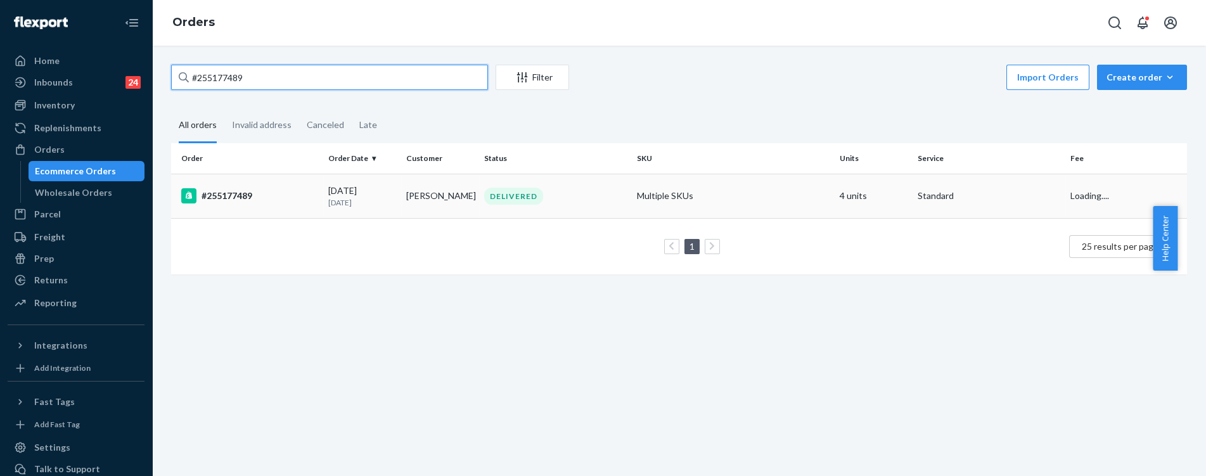
type input "#255177489"
click at [496, 194] on div "DELIVERED" at bounding box center [513, 196] width 59 height 17
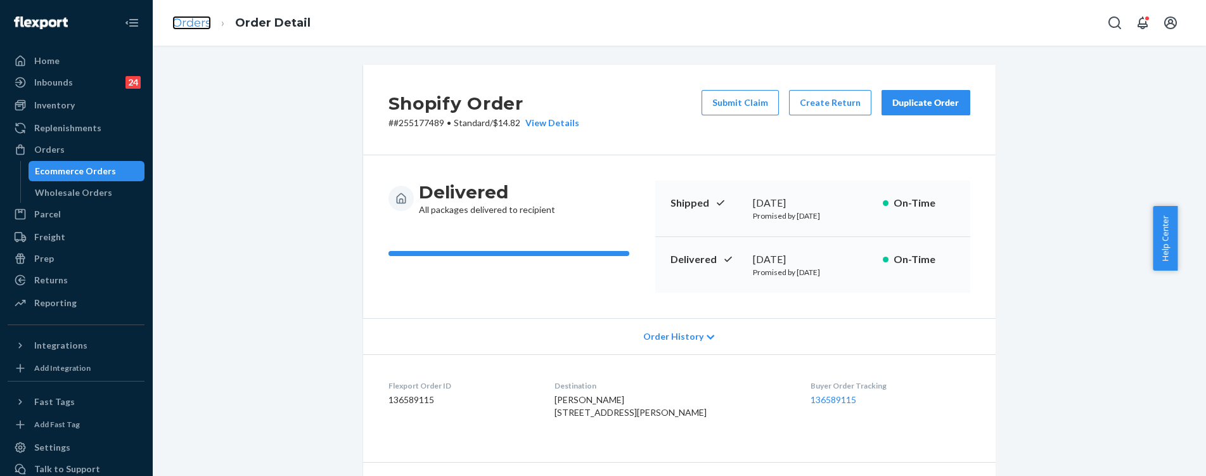
click at [198, 18] on link "Orders" at bounding box center [191, 23] width 39 height 14
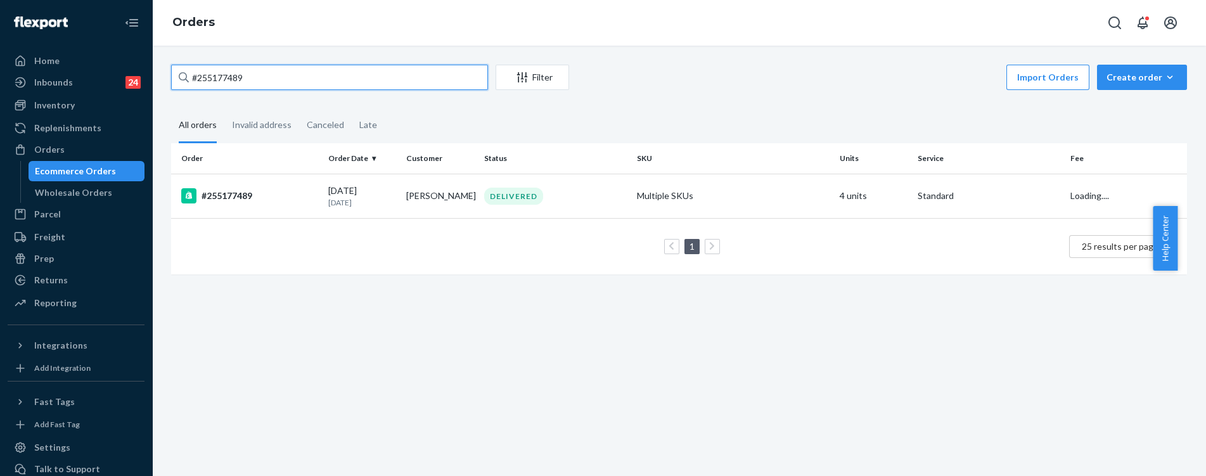
click at [360, 84] on input "#255177489" at bounding box center [329, 77] width 317 height 25
click at [457, 206] on td "[PERSON_NAME]" at bounding box center [440, 196] width 78 height 44
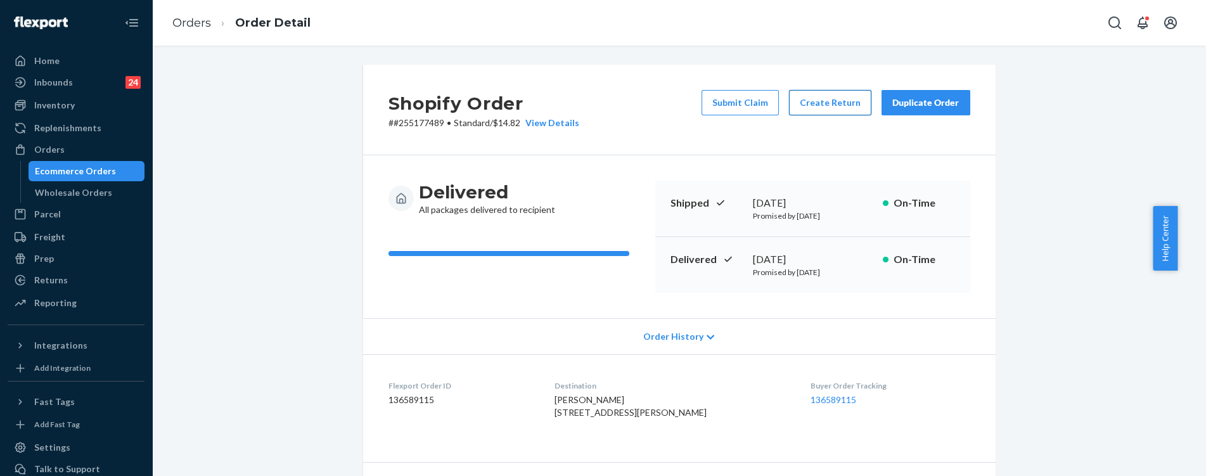
click at [817, 107] on button "Create Return" at bounding box center [830, 102] width 82 height 25
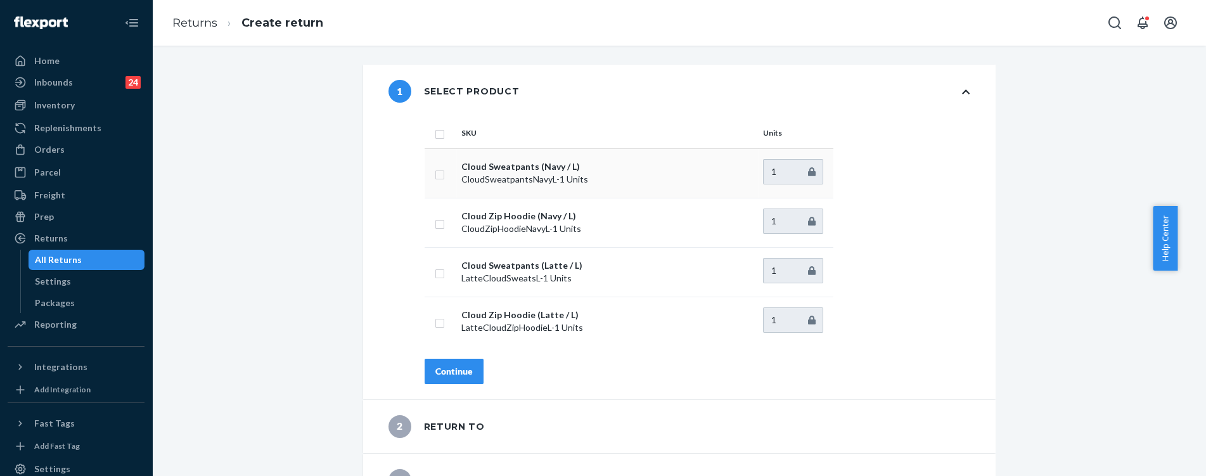
click at [435, 170] on input "checkbox" at bounding box center [440, 173] width 10 height 13
checkbox input "true"
click at [435, 226] on input "checkbox" at bounding box center [440, 222] width 10 height 13
checkbox input "true"
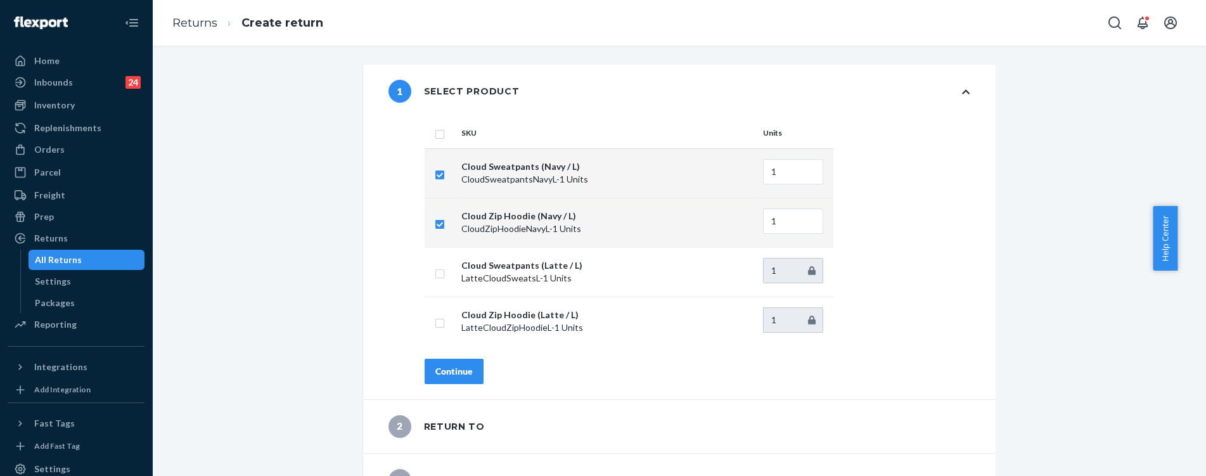
click at [453, 362] on button "Continue" at bounding box center [453, 371] width 59 height 25
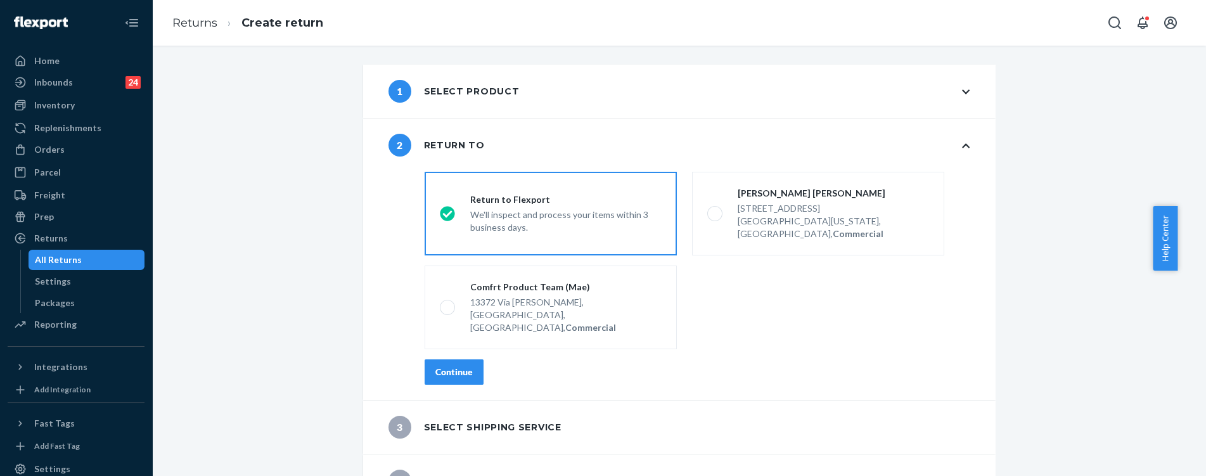
scroll to position [6, 0]
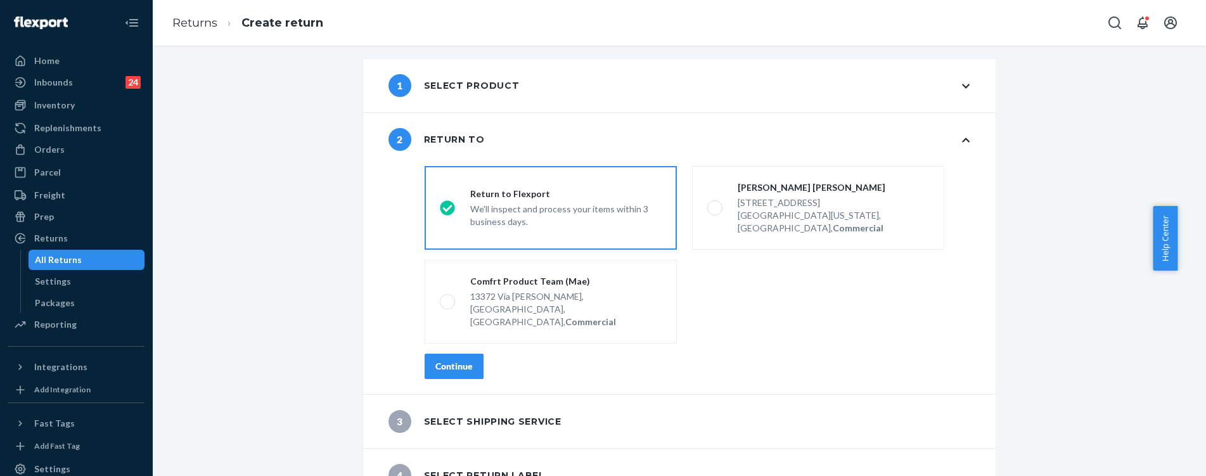
click at [458, 354] on button "Continue" at bounding box center [453, 366] width 59 height 25
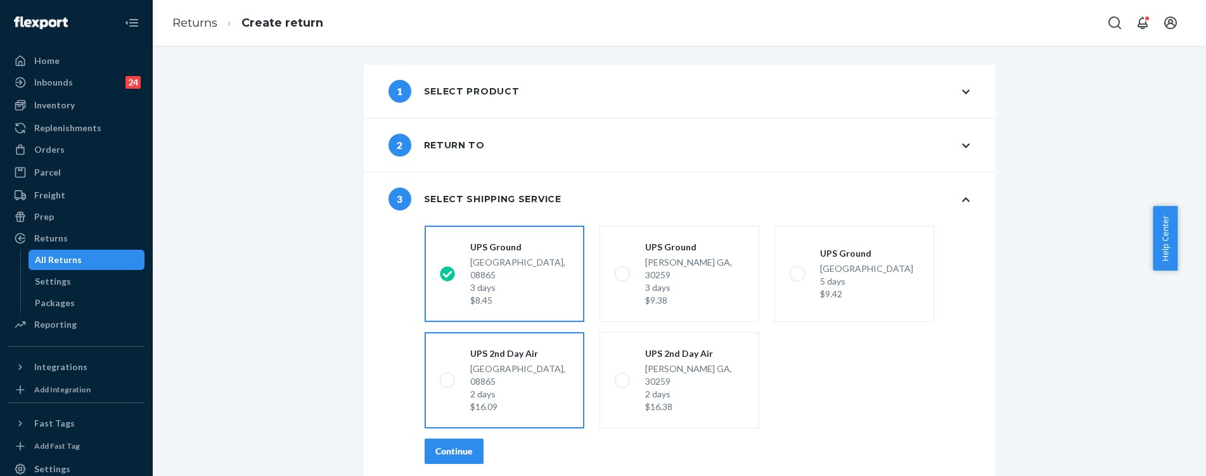
scroll to position [32, 0]
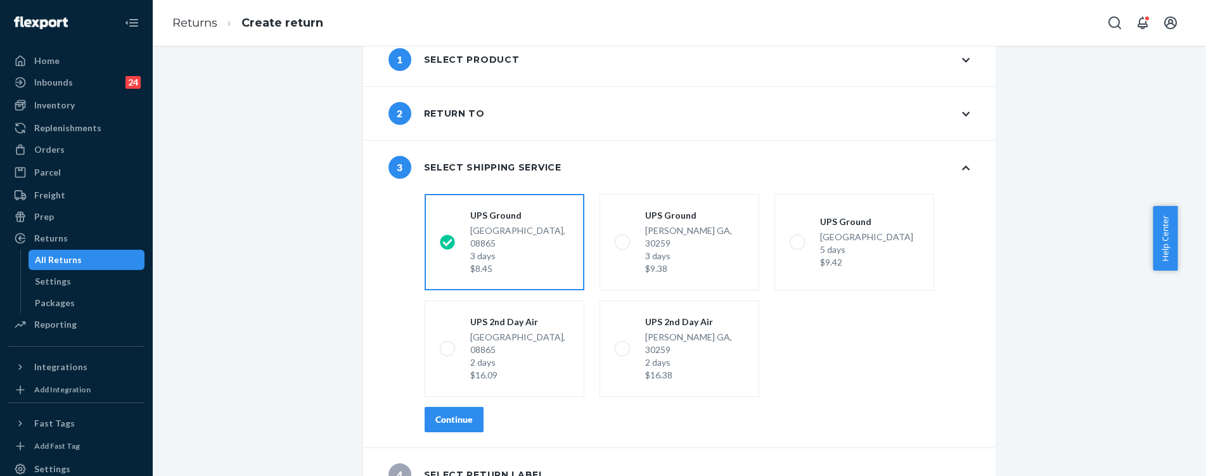
click at [453, 413] on div "Continue" at bounding box center [453, 419] width 37 height 13
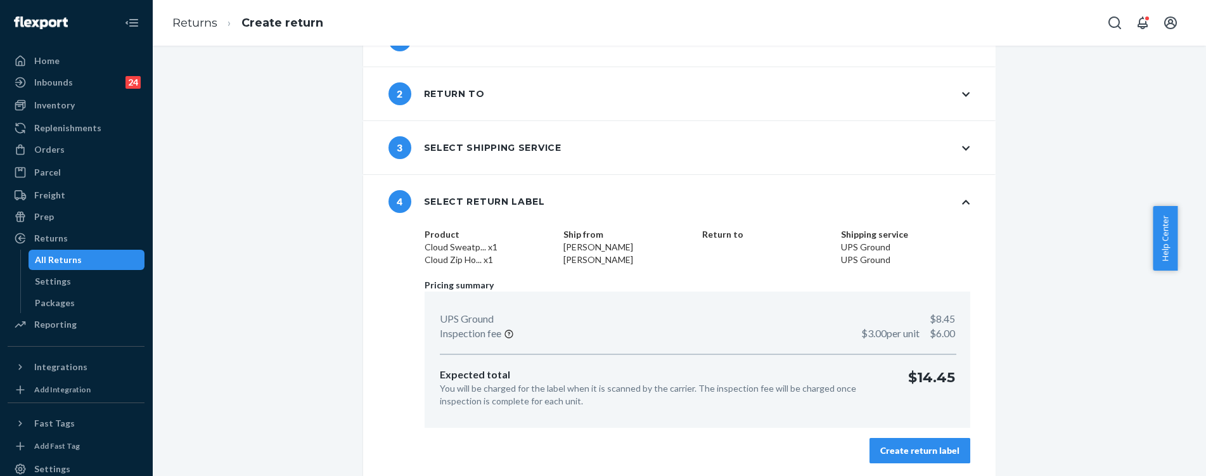
scroll to position [54, 0]
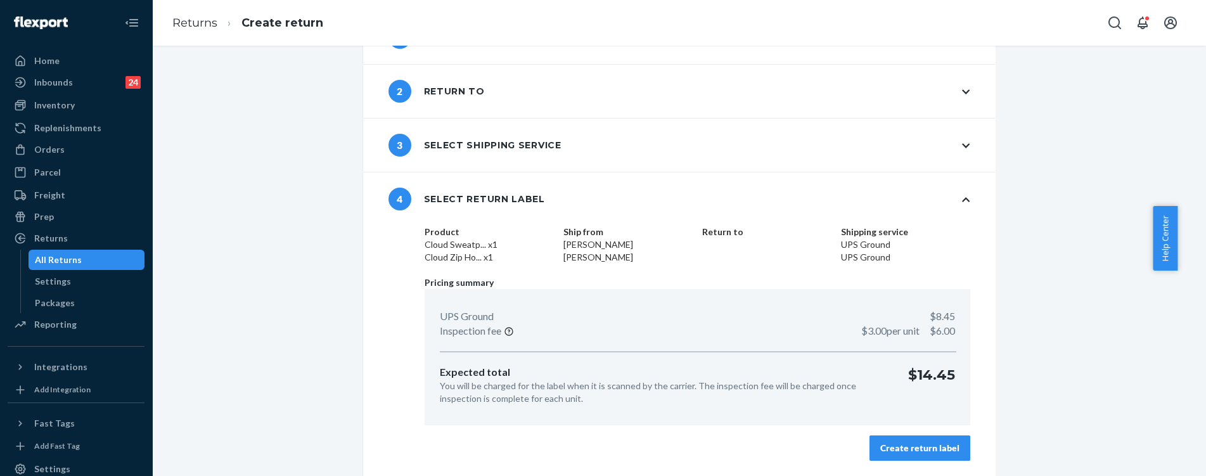
click at [922, 452] on div "Create return label" at bounding box center [919, 448] width 79 height 13
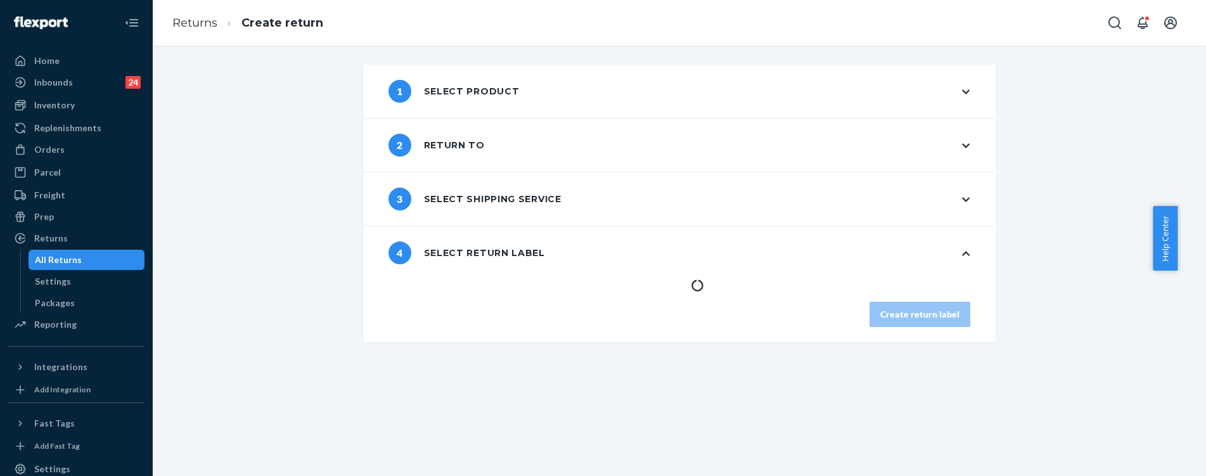
scroll to position [0, 0]
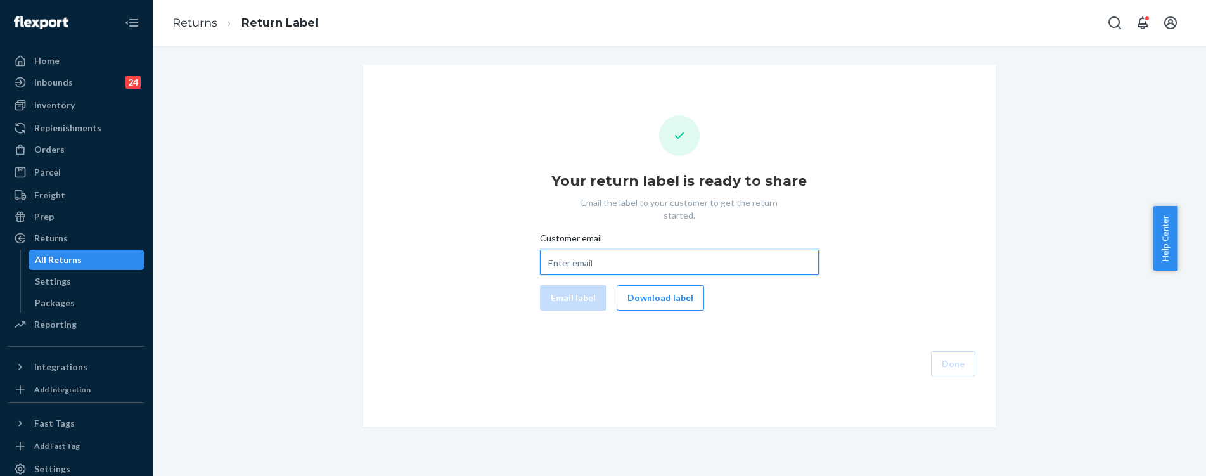
click at [546, 252] on input "Customer email" at bounding box center [679, 262] width 279 height 25
paste input "[PERSON_NAME][EMAIL_ADDRESS][DOMAIN_NAME]"
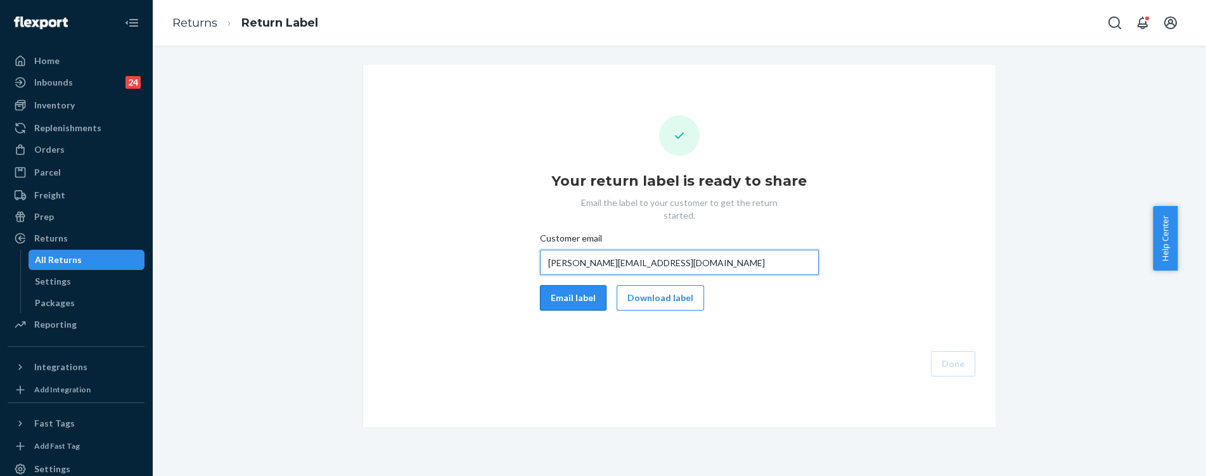
type input "[PERSON_NAME][EMAIL_ADDRESS][DOMAIN_NAME]"
click at [563, 285] on button "Email label" at bounding box center [573, 297] width 67 height 25
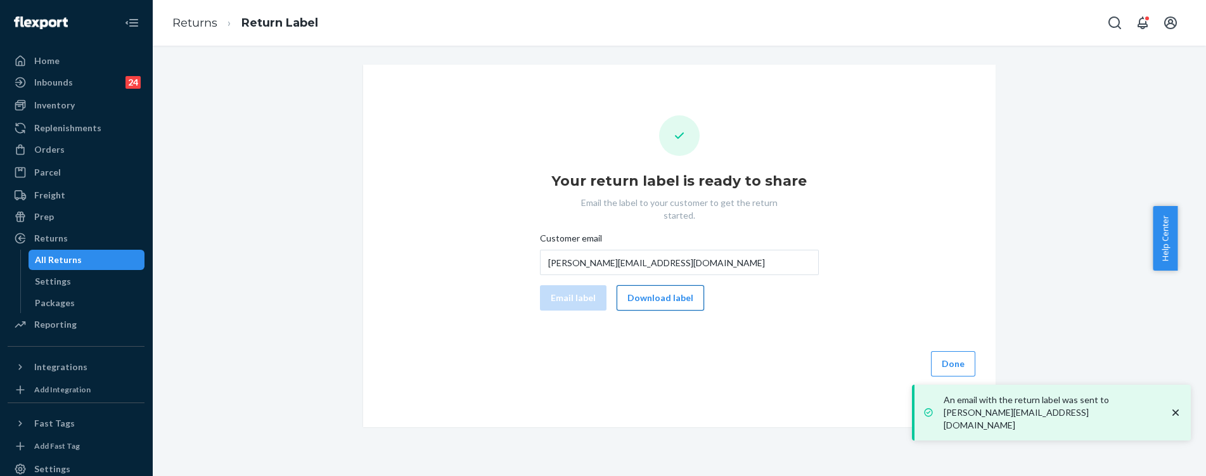
click at [662, 285] on button "Download label" at bounding box center [659, 297] width 87 height 25
